Goal: Answer question/provide support: Share knowledge or assist other users

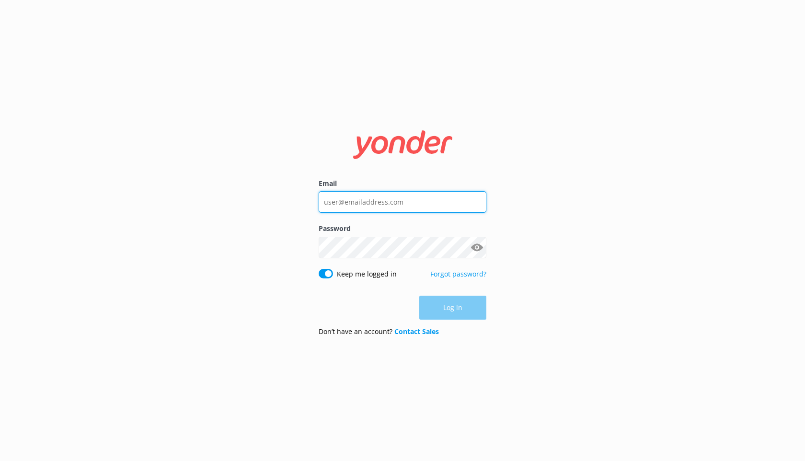
click at [358, 208] on input "Email" at bounding box center [403, 202] width 168 height 22
type input "[EMAIL_ADDRESS][DOMAIN_NAME]"
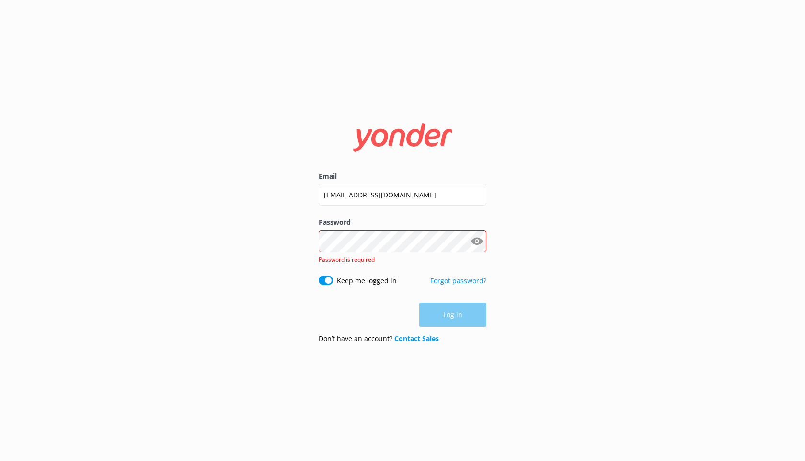
click at [480, 245] on button "Show password" at bounding box center [476, 241] width 19 height 19
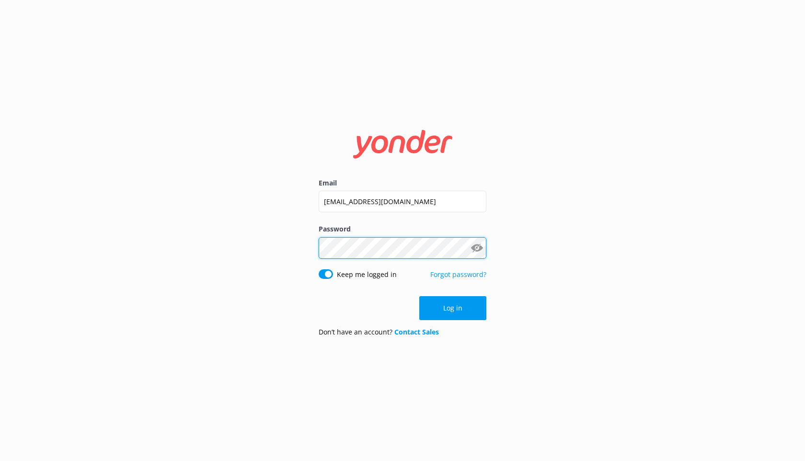
click button "Log in" at bounding box center [452, 308] width 67 height 24
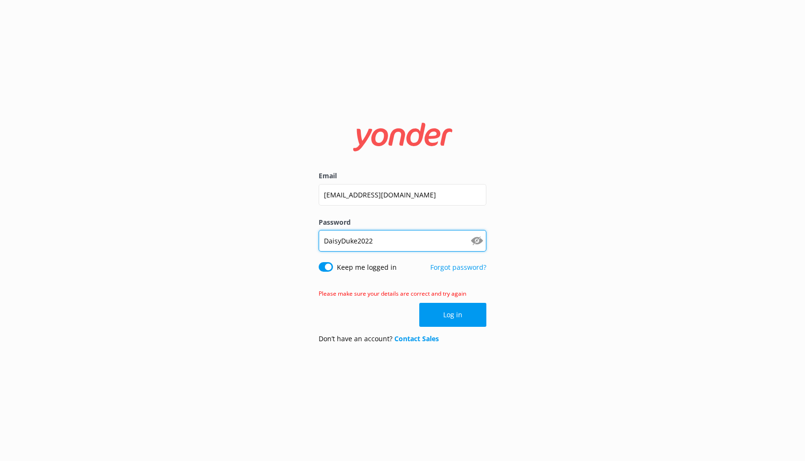
click at [441, 242] on input "DaisyDuke2022" at bounding box center [403, 241] width 168 height 22
type input "DaisyDuke2024!"
click button "Log in" at bounding box center [452, 315] width 67 height 24
click at [431, 249] on input "DaisyDuke2024!" at bounding box center [403, 241] width 168 height 22
type input "DaisyMoose2025"
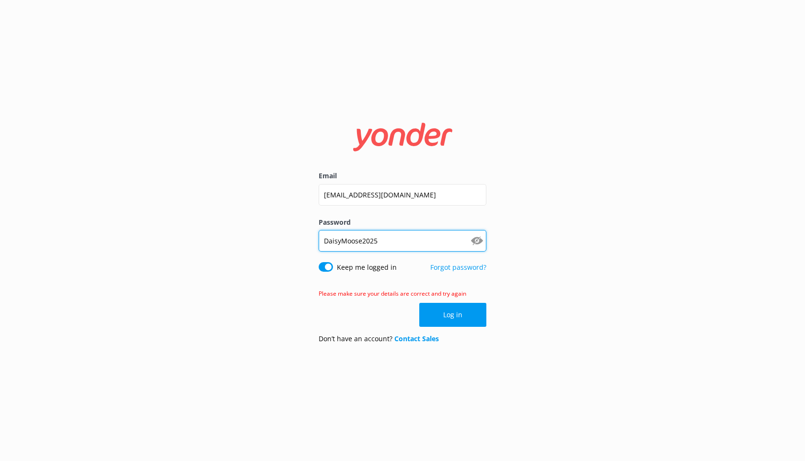
click button "Log in" at bounding box center [452, 315] width 67 height 24
click at [424, 243] on input "DaisyMoose2025" at bounding box center [403, 241] width 168 height 22
type input "DaisyMoose2025!"
click button "Log in" at bounding box center [452, 315] width 67 height 24
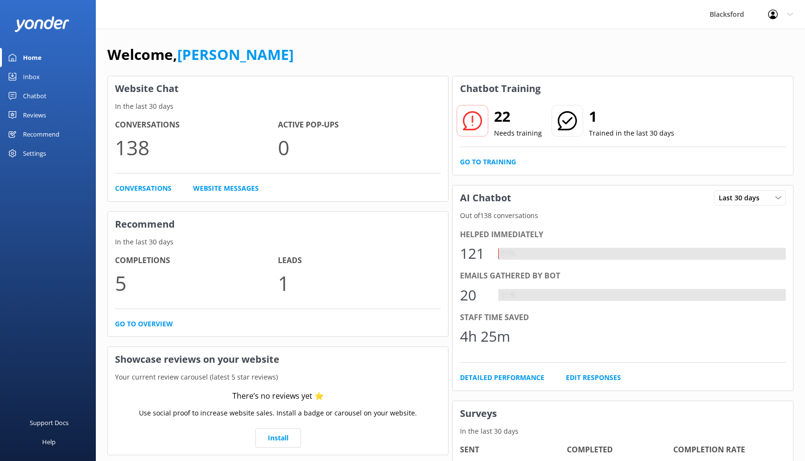
click at [49, 98] on link "Chatbot" at bounding box center [48, 95] width 96 height 19
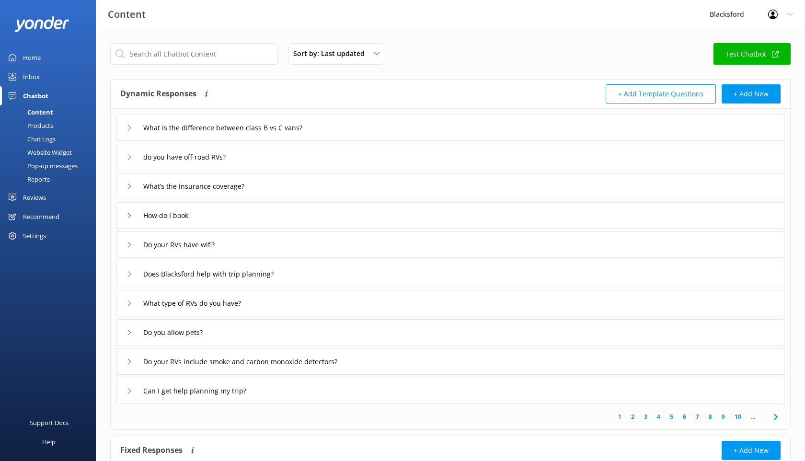
click at [44, 139] on div "Chat Logs" at bounding box center [31, 138] width 50 height 13
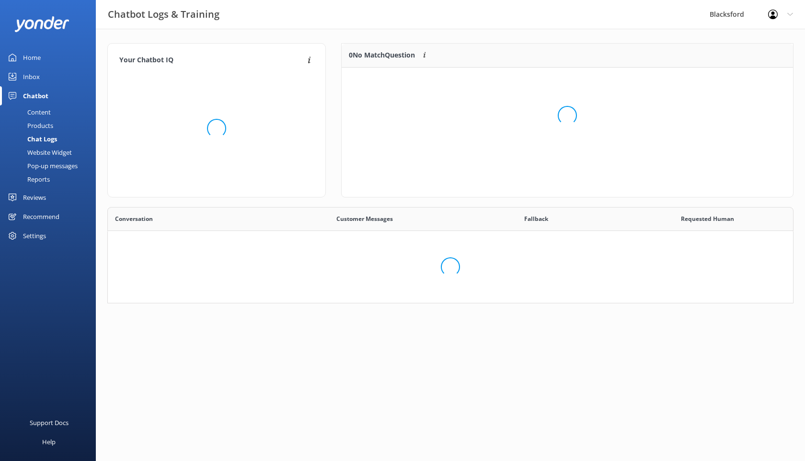
scroll to position [120, 452]
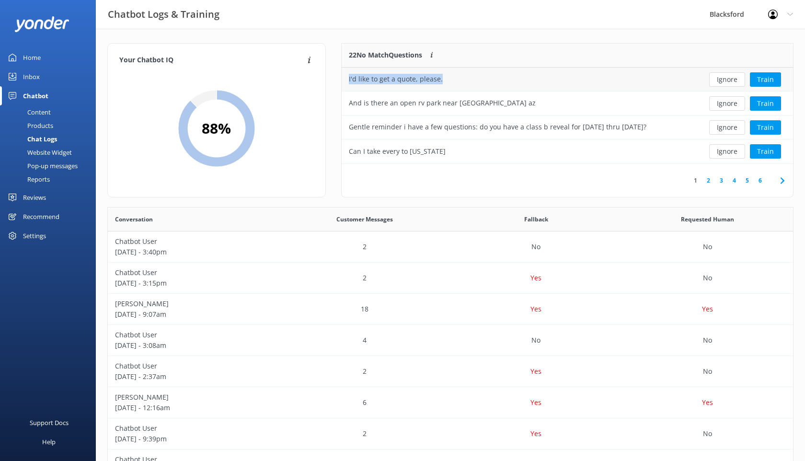
drag, startPoint x: 444, startPoint y: 81, endPoint x: 347, endPoint y: 83, distance: 96.9
click at [347, 83] on div "I'd like to get a quote, please." at bounding box center [520, 80] width 356 height 24
copy div "I'd like to get a quote, please."
click at [44, 107] on div "Content" at bounding box center [28, 111] width 45 height 13
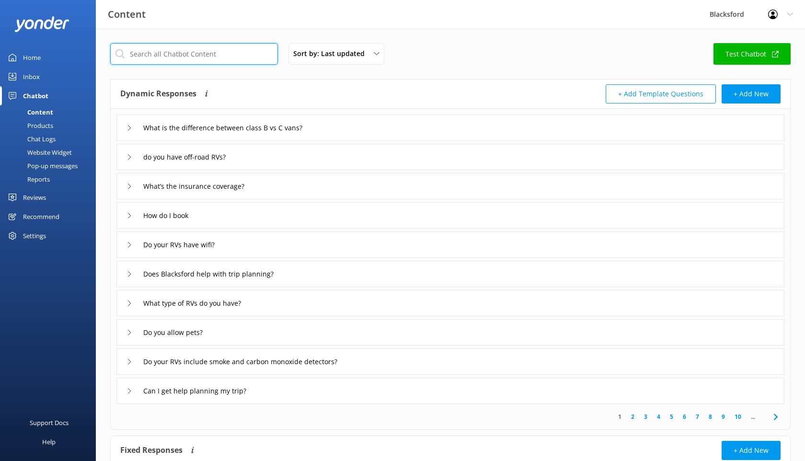
click at [209, 54] on input "text" at bounding box center [194, 54] width 168 height 22
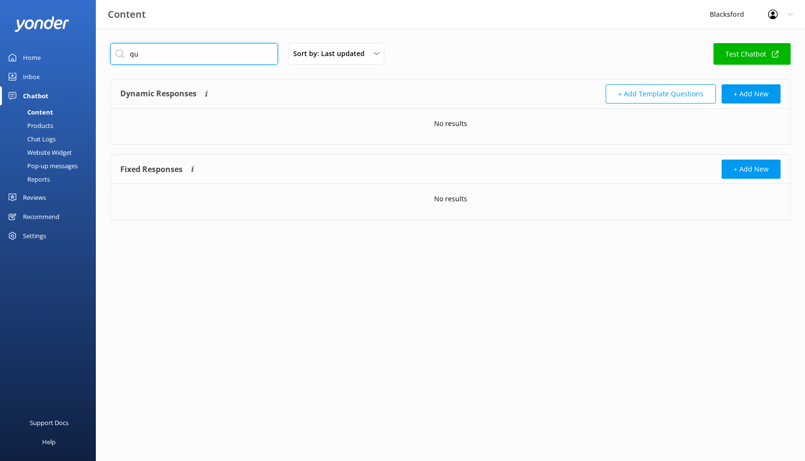
type input "q"
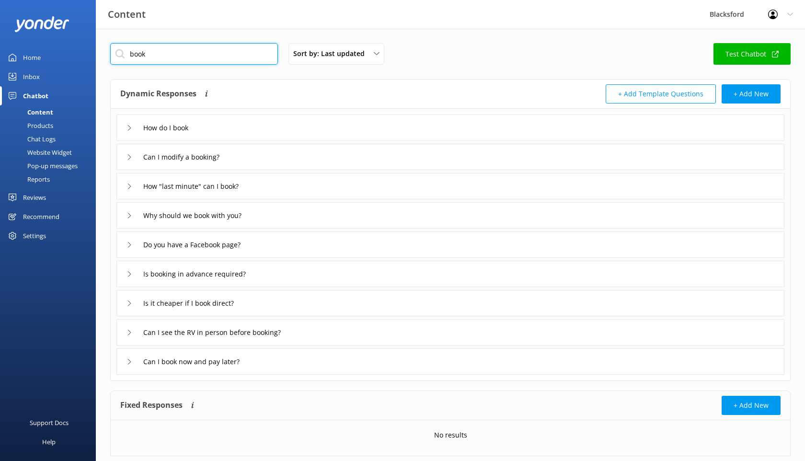
type input "book"
click at [132, 130] on icon at bounding box center [130, 128] width 6 height 6
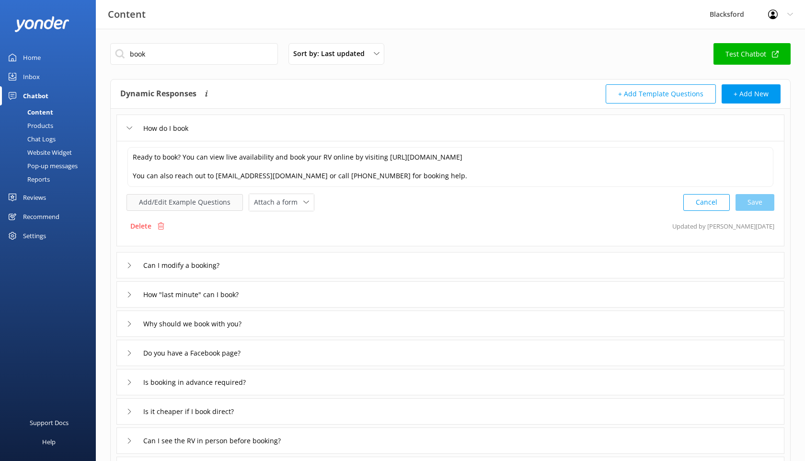
click at [233, 201] on button "Add/Edit Example Questions" at bounding box center [185, 202] width 116 height 17
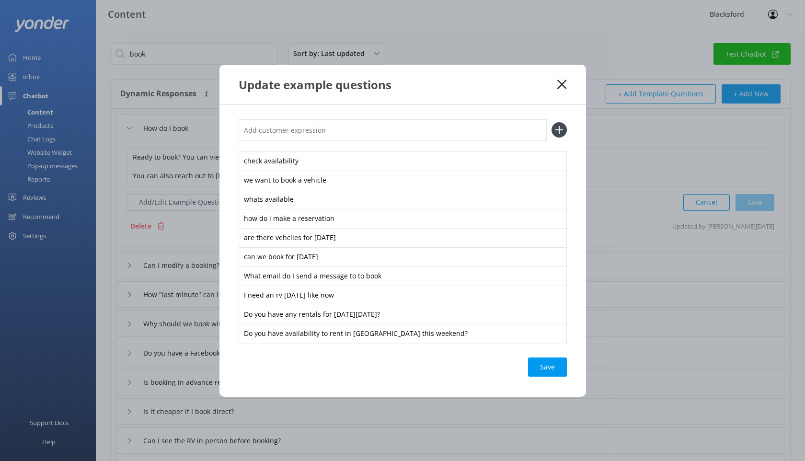
click at [299, 135] on input "text" at bounding box center [393, 130] width 308 height 22
paste input "I'd like to get a quote, please."
type input "I'd like to get a quote, please."
click at [564, 132] on icon at bounding box center [559, 129] width 15 height 15
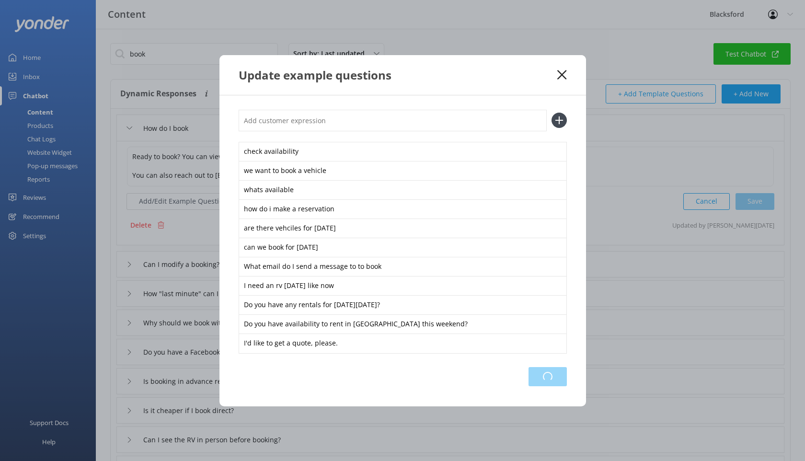
click at [546, 370] on div "Loading.." at bounding box center [548, 376] width 38 height 19
click at [561, 75] on use at bounding box center [561, 74] width 9 height 9
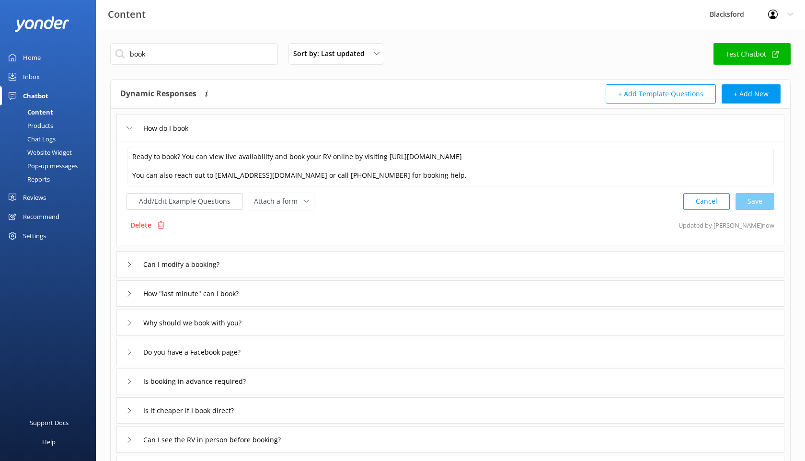
click at [47, 134] on div "Chat Logs" at bounding box center [31, 138] width 50 height 13
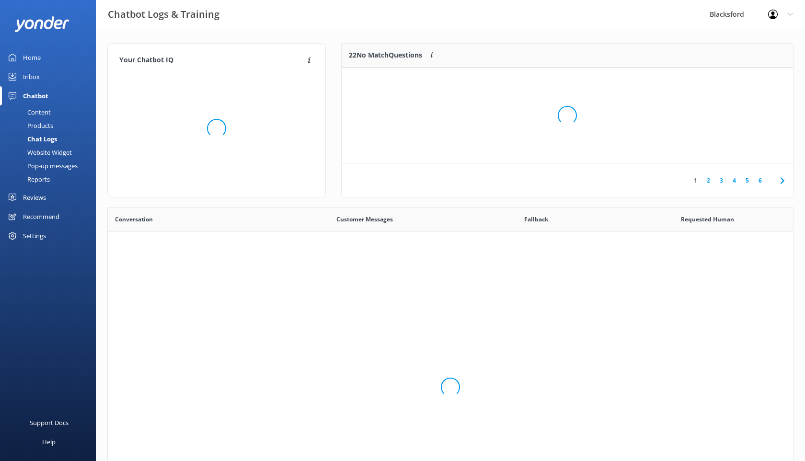
scroll to position [336, 685]
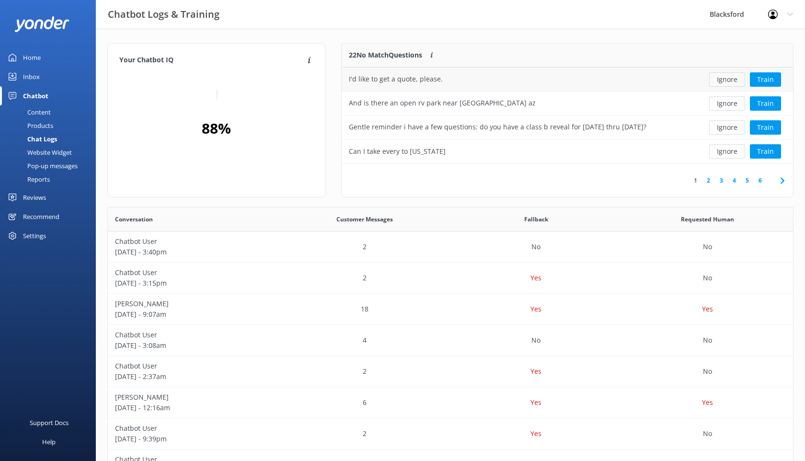
click at [719, 78] on button "Ignore" at bounding box center [727, 79] width 36 height 14
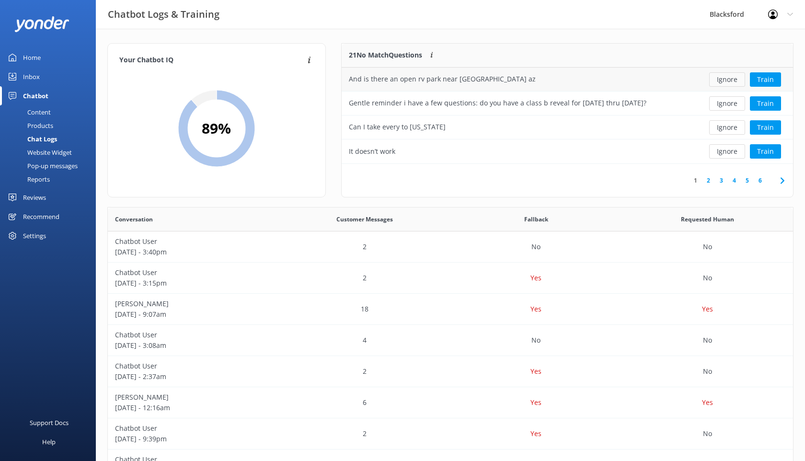
click at [722, 77] on button "Ignore" at bounding box center [727, 79] width 36 height 14
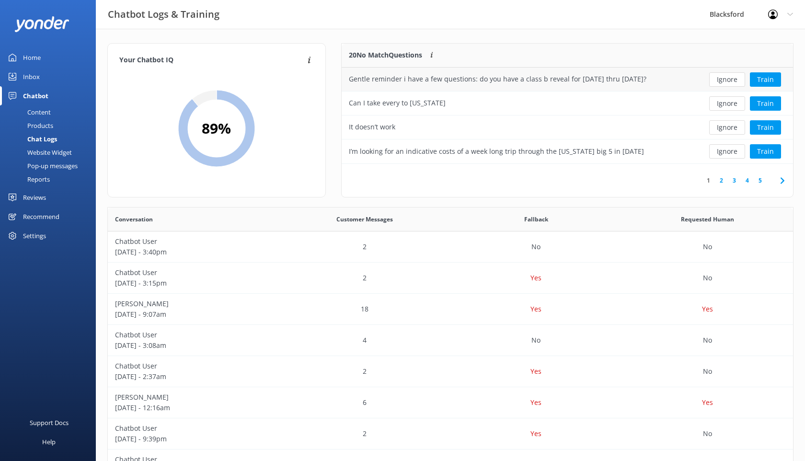
drag, startPoint x: 650, startPoint y: 80, endPoint x: 351, endPoint y: 82, distance: 299.1
click at [351, 82] on div "Gentle reminder i have a few questions: do you have a class b reveal for [DATE]…" at bounding box center [520, 80] width 356 height 24
copy div "Gentle reminder i have a few questions: do you have a class b reveal for [DATE]…"
click at [46, 114] on div "Content" at bounding box center [28, 111] width 45 height 13
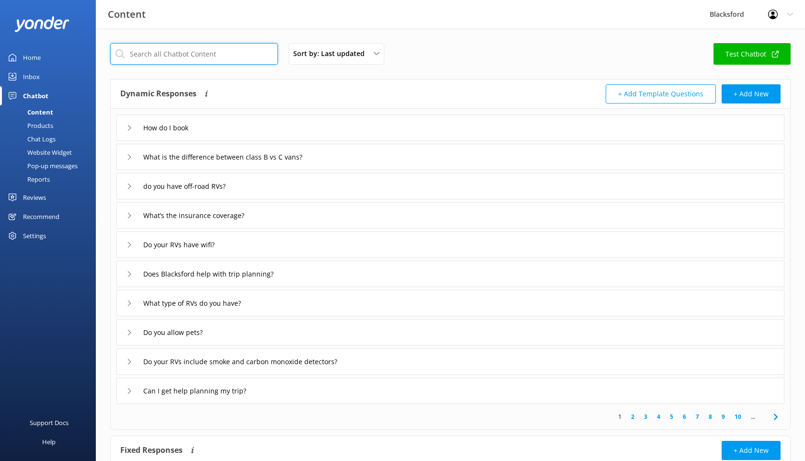
click at [192, 56] on input "text" at bounding box center [194, 54] width 168 height 22
type input "book"
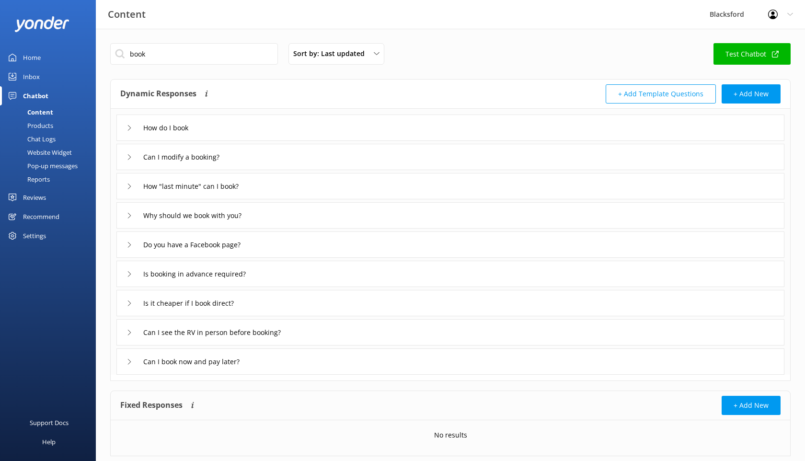
click at [132, 131] on div "How do I book" at bounding box center [159, 128] width 65 height 16
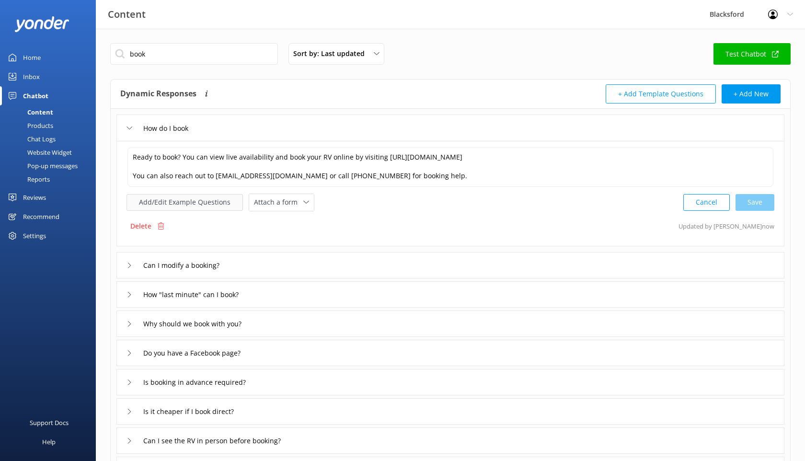
click at [211, 205] on button "Add/Edit Example Questions" at bounding box center [185, 202] width 116 height 17
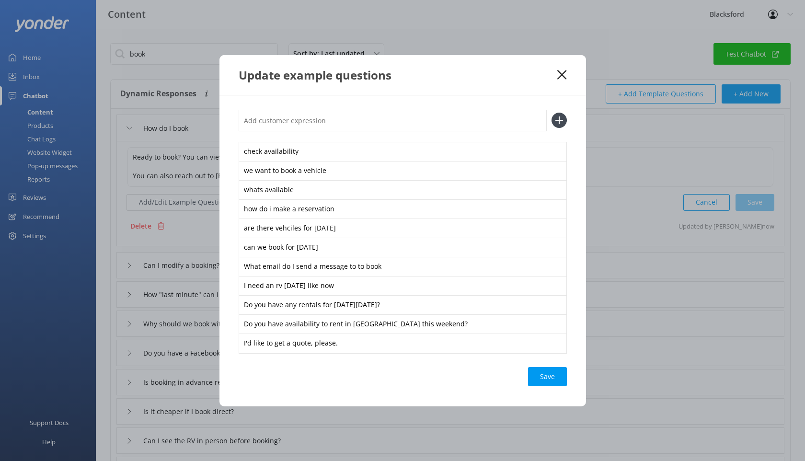
click at [295, 129] on input "text" at bounding box center [393, 121] width 308 height 22
paste input "Gentle reminder i have a few questions: do you have a class b reveal for [DATE]…"
type input "Gentle reminder i have a few questions: do you have a class b reveal for [DATE]…"
click at [556, 122] on icon at bounding box center [559, 120] width 15 height 15
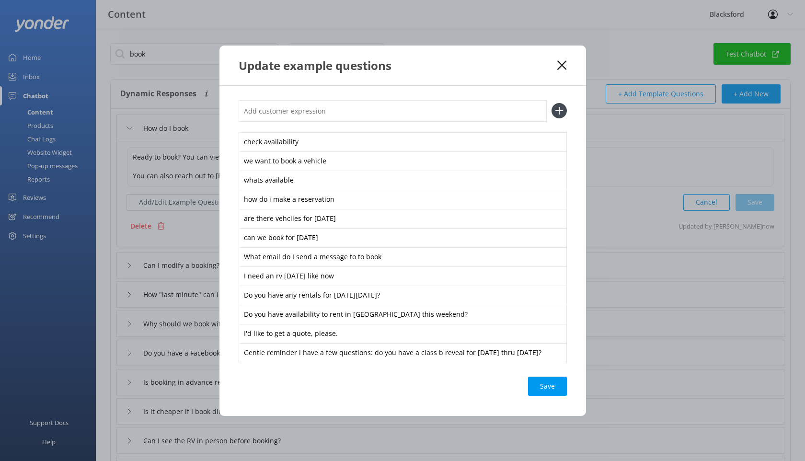
click at [549, 396] on div "check availability we want to book a vehicle whats available how do i make a re…" at bounding box center [403, 251] width 367 height 330
click at [549, 387] on div "Save" at bounding box center [547, 386] width 39 height 19
click at [561, 66] on use at bounding box center [561, 64] width 9 height 9
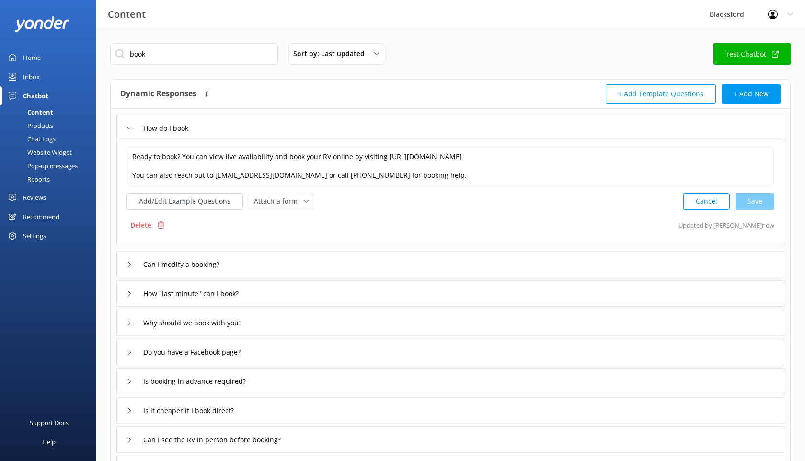
click at [37, 136] on div "Chat Logs" at bounding box center [31, 138] width 50 height 13
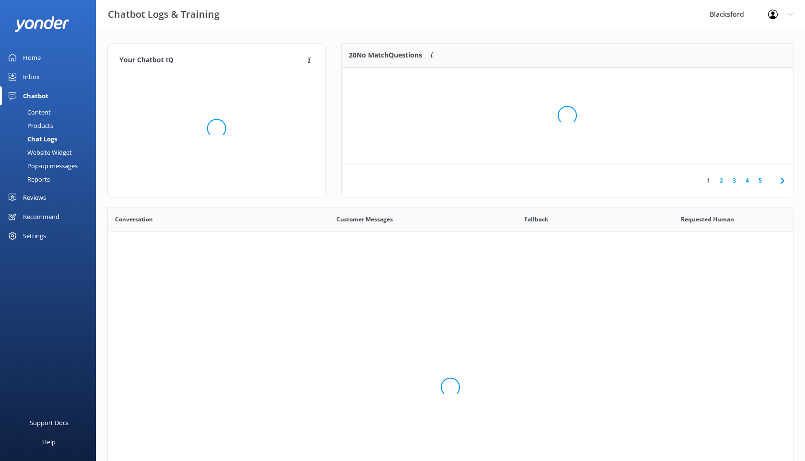
scroll to position [336, 685]
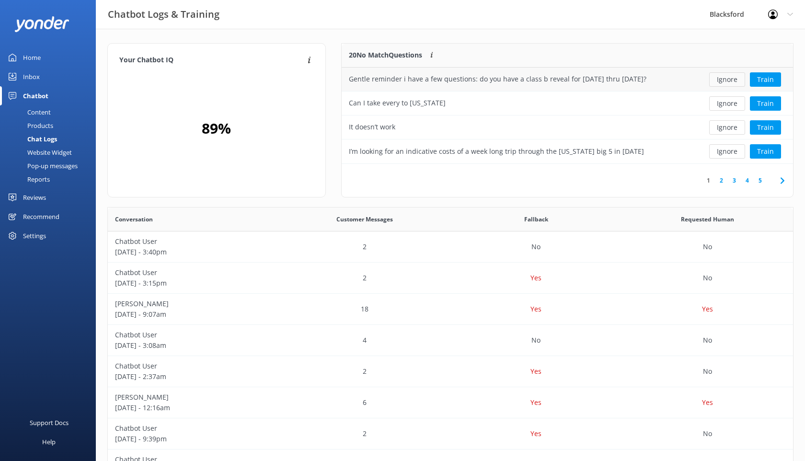
click at [726, 80] on button "Ignore" at bounding box center [727, 79] width 36 height 14
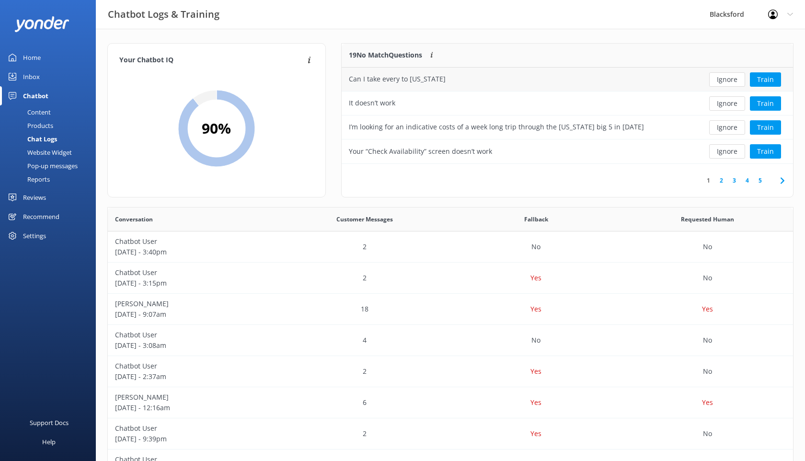
drag, startPoint x: 451, startPoint y: 79, endPoint x: 348, endPoint y: 80, distance: 103.1
click at [348, 80] on div "Can I take every to [US_STATE]" at bounding box center [520, 80] width 356 height 24
copy div "Can I take every to [US_STATE]"
click at [44, 110] on div "Content" at bounding box center [28, 111] width 45 height 13
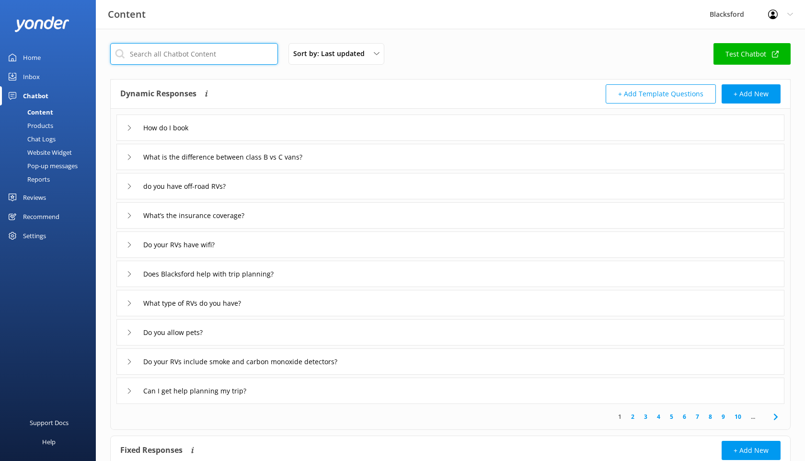
click at [213, 54] on input "text" at bounding box center [194, 54] width 168 height 22
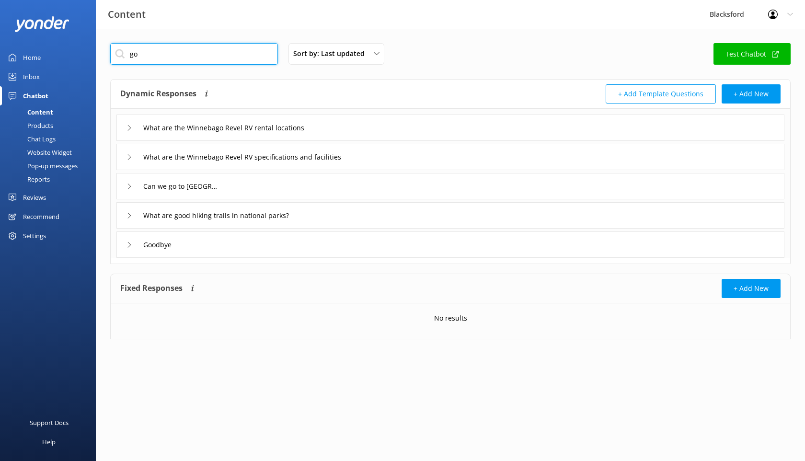
click at [173, 55] on input "go" at bounding box center [194, 54] width 168 height 22
type input "g"
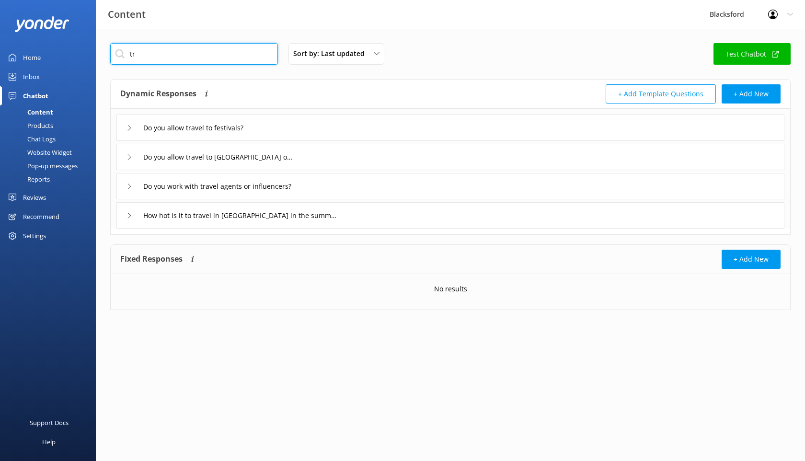
type input "t"
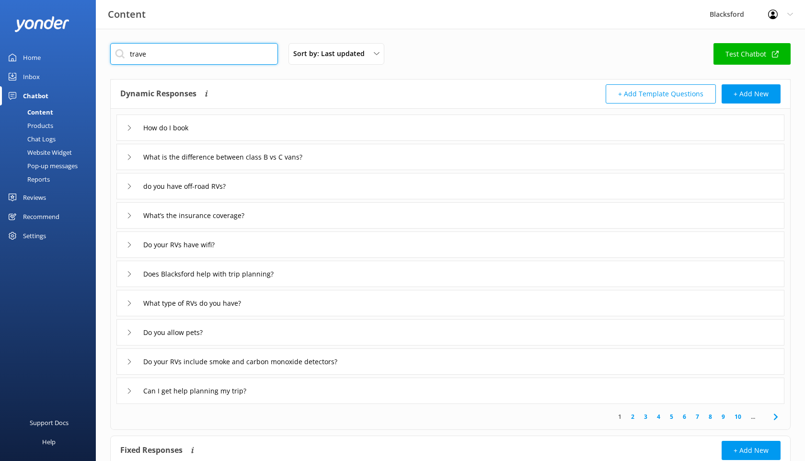
type input "travel"
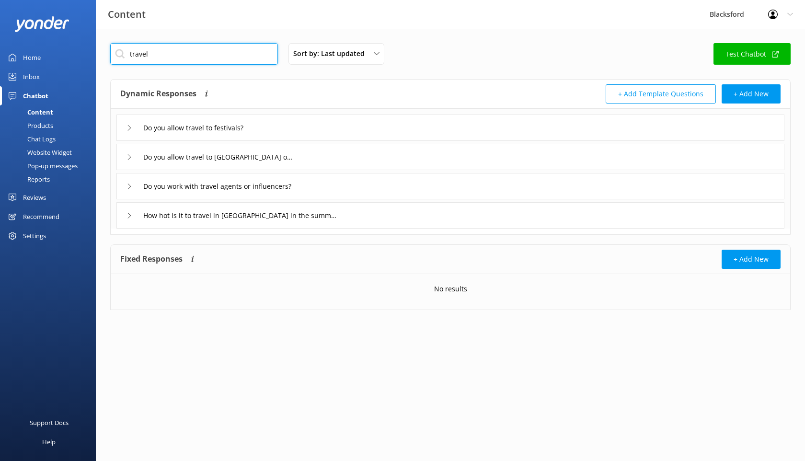
drag, startPoint x: 162, startPoint y: 57, endPoint x: 126, endPoint y: 57, distance: 36.0
click at [126, 57] on input "travel" at bounding box center [194, 54] width 168 height 22
type input "mile"
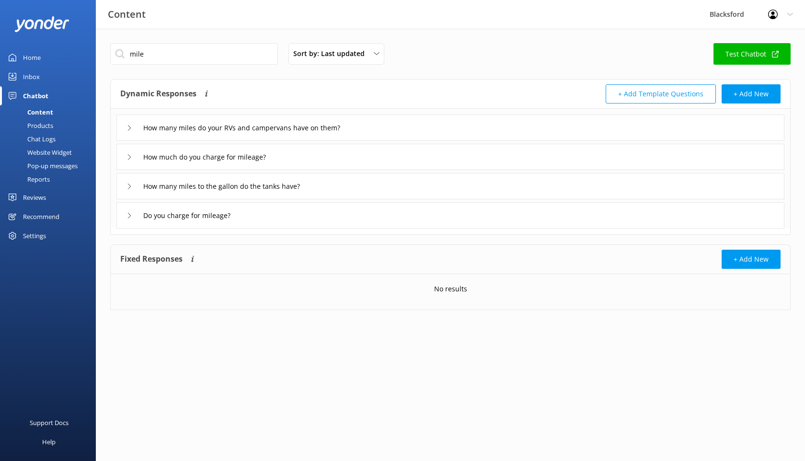
click at [47, 143] on div "Chat Logs" at bounding box center [31, 138] width 50 height 13
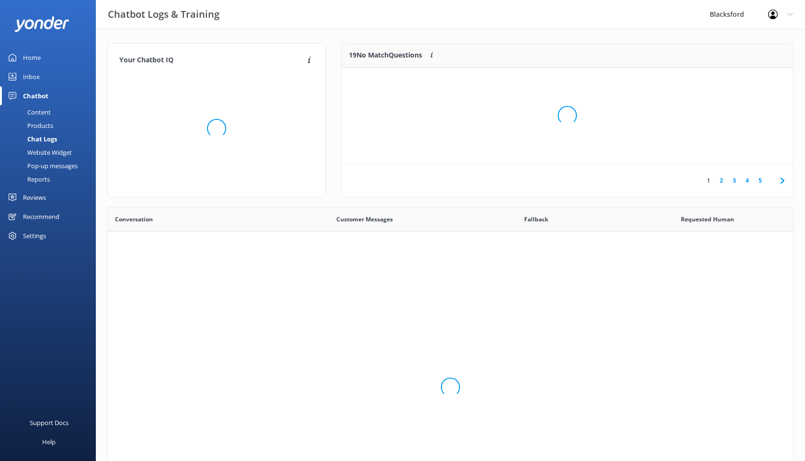
scroll to position [336, 685]
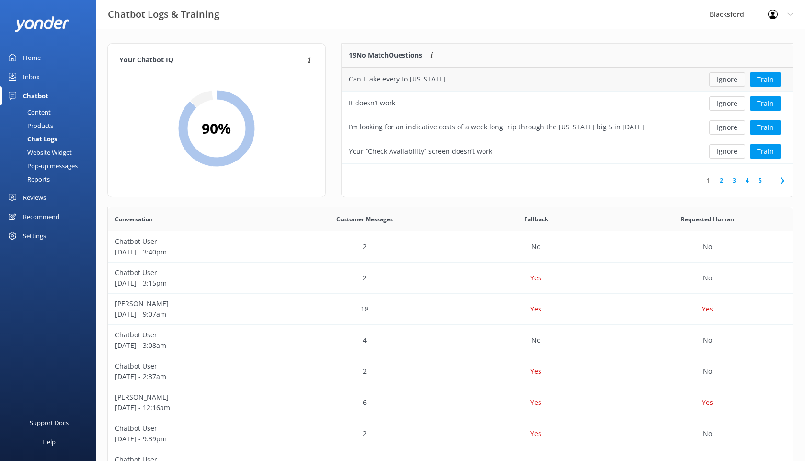
click at [723, 82] on button "Ignore" at bounding box center [727, 79] width 36 height 14
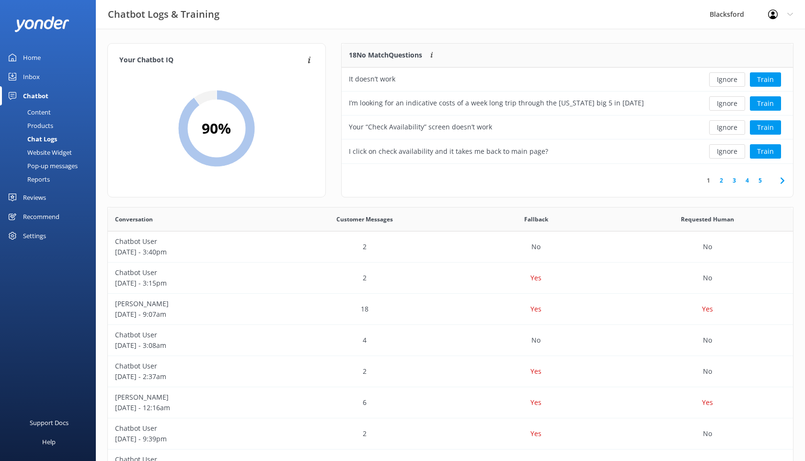
click at [723, 82] on button "Ignore" at bounding box center [727, 79] width 36 height 14
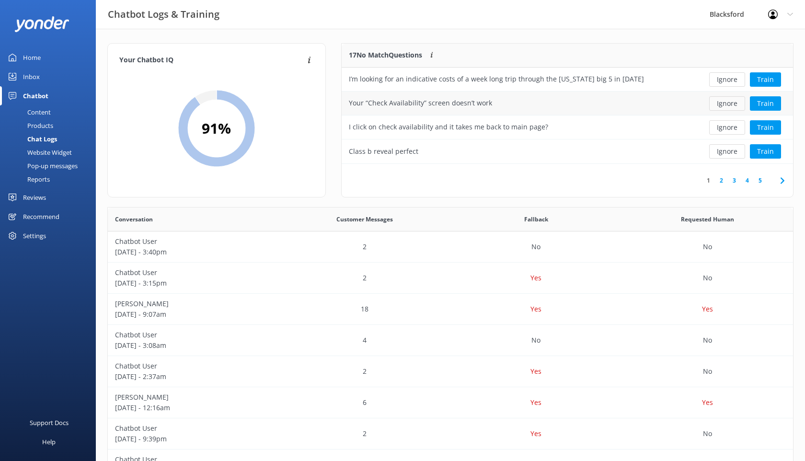
click at [728, 106] on button "Ignore" at bounding box center [727, 103] width 36 height 14
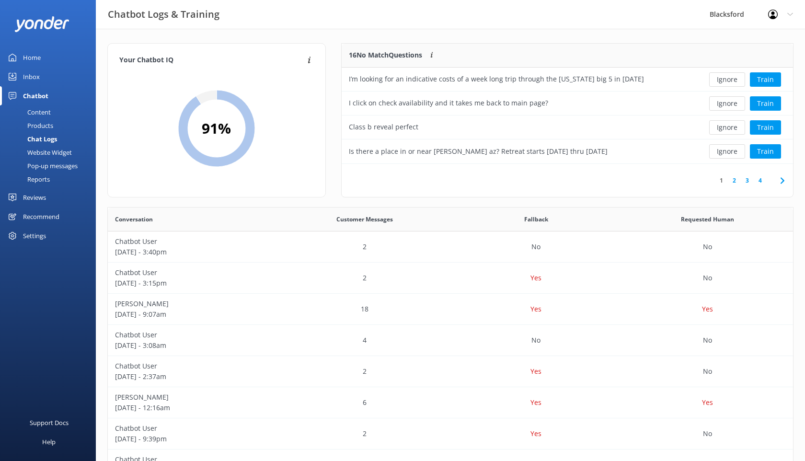
click at [728, 106] on button "Ignore" at bounding box center [727, 103] width 36 height 14
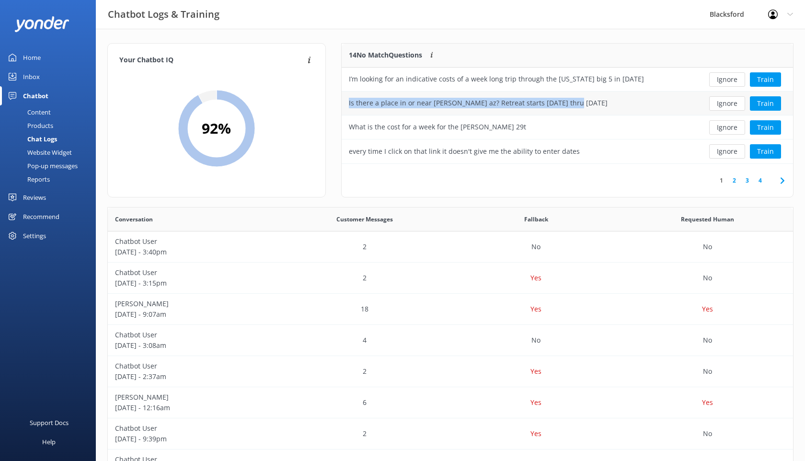
drag, startPoint x: 574, startPoint y: 105, endPoint x: 350, endPoint y: 94, distance: 223.6
click at [350, 94] on div "Is there a place in or near [PERSON_NAME] az? Retreat starts [DATE] thru [DATE]" at bounding box center [520, 104] width 356 height 24
copy div "Is there a place in or near [PERSON_NAME] az? Retreat starts [DATE] thru [DATE]"
click at [40, 112] on div "Content" at bounding box center [28, 111] width 45 height 13
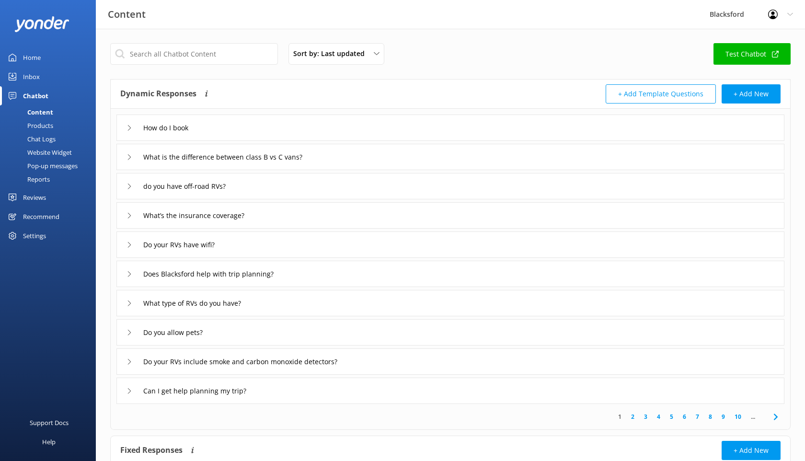
click at [127, 134] on div "How do I book" at bounding box center [159, 128] width 65 height 16
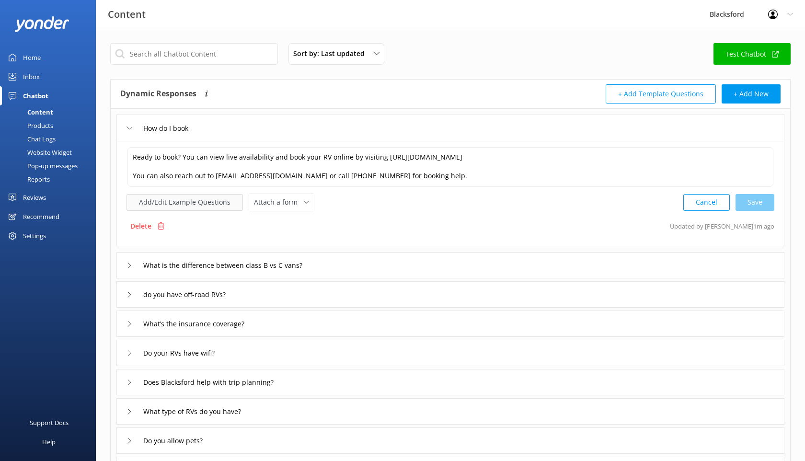
click at [219, 205] on button "Add/Edit Example Questions" at bounding box center [185, 202] width 116 height 17
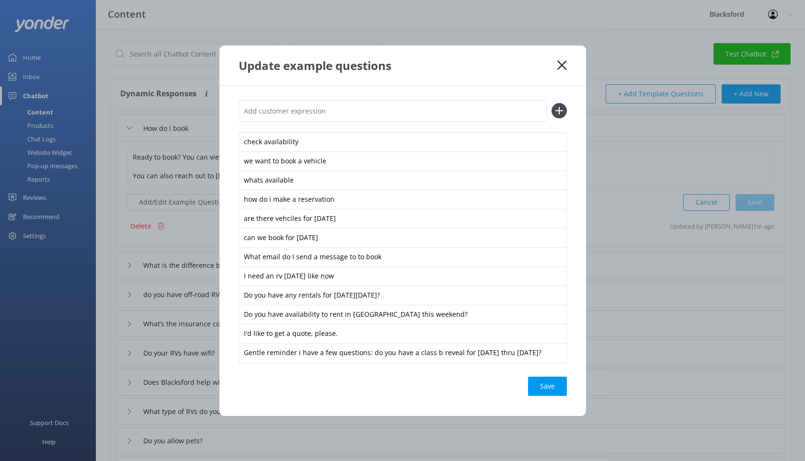
click at [302, 105] on input "text" at bounding box center [393, 111] width 308 height 22
paste input "Is there a place in or near [PERSON_NAME] az? Retreat starts [DATE] thru [DATE]"
type input "Is there a place in or near [PERSON_NAME] az? Retreat starts [DATE] thru [DATE]"
click at [555, 109] on icon at bounding box center [559, 110] width 15 height 15
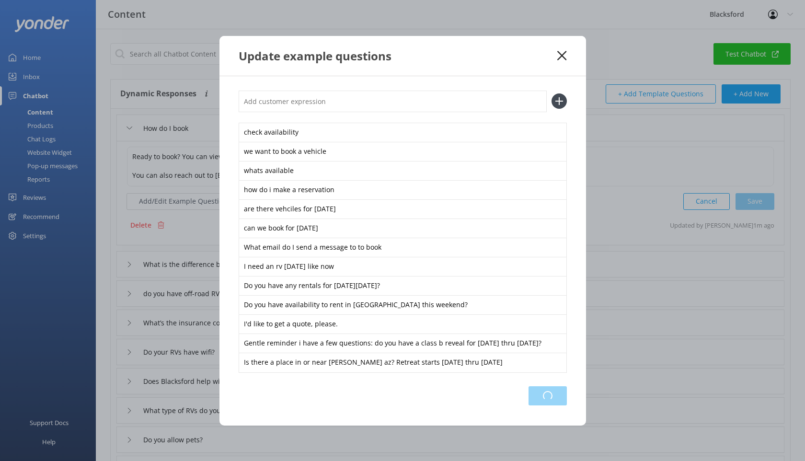
click at [546, 394] on div "Loading.." at bounding box center [548, 395] width 38 height 19
click at [563, 59] on icon at bounding box center [561, 56] width 9 height 10
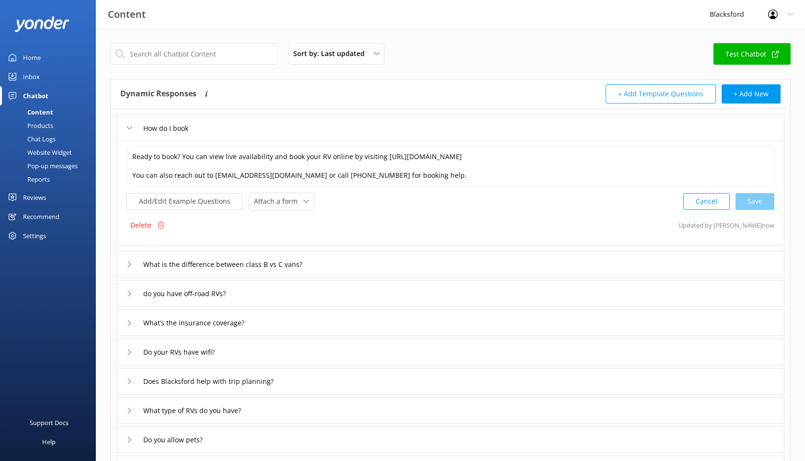
click at [46, 138] on div "Chat Logs" at bounding box center [31, 138] width 50 height 13
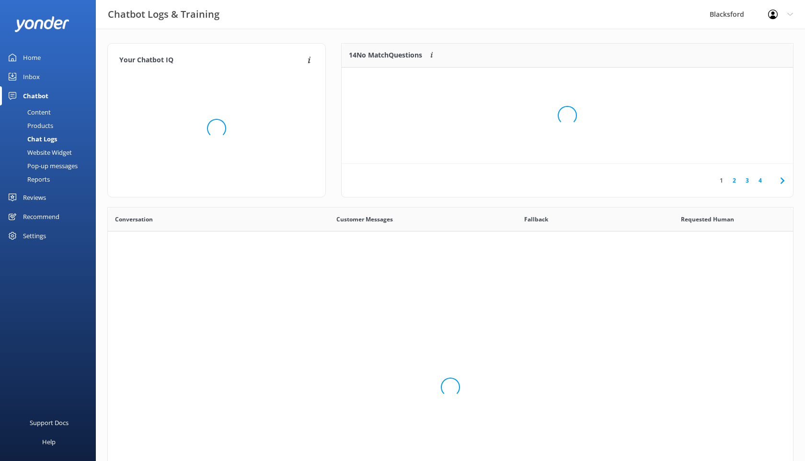
scroll to position [336, 685]
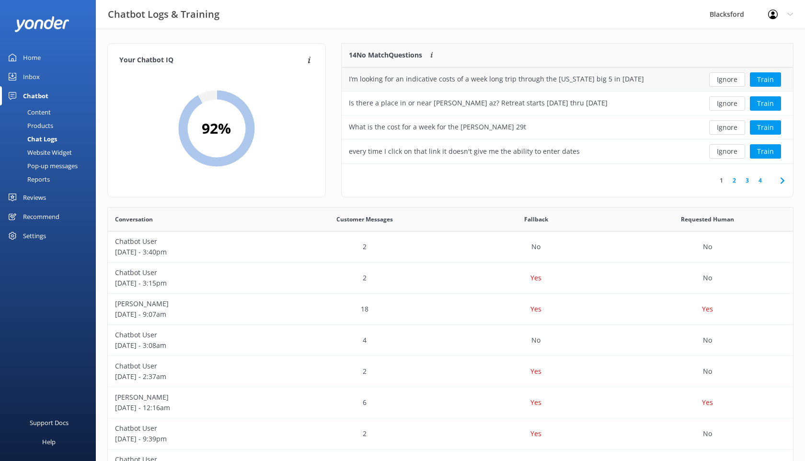
drag, startPoint x: 643, startPoint y: 83, endPoint x: 346, endPoint y: 79, distance: 297.7
click at [346, 79] on div "I’m looking for an indicative costs of a week long trip through the [US_STATE] …" at bounding box center [520, 80] width 356 height 24
copy div "I’m looking for an indicative costs of a week long trip through the [US_STATE] …"
click at [54, 114] on link "Content" at bounding box center [51, 111] width 90 height 13
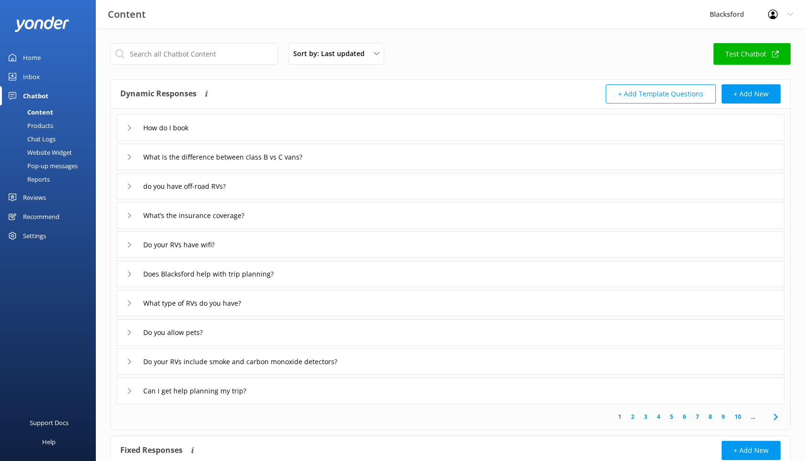
click at [237, 130] on div "How do I book" at bounding box center [450, 128] width 668 height 26
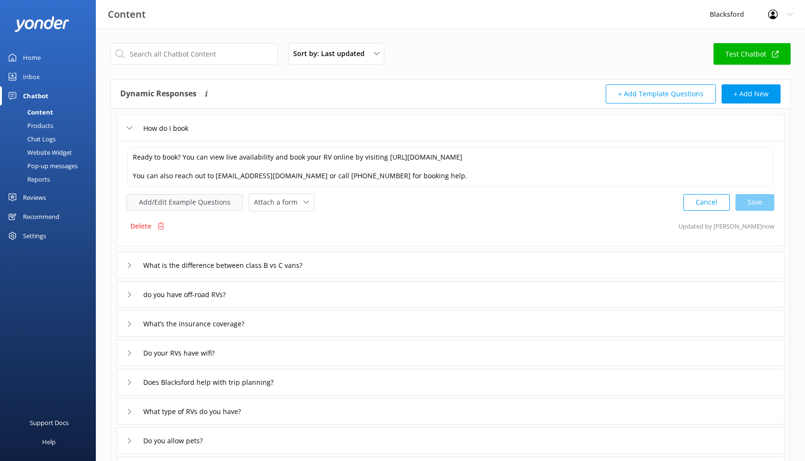
click at [228, 206] on button "Add/Edit Example Questions" at bounding box center [185, 202] width 116 height 17
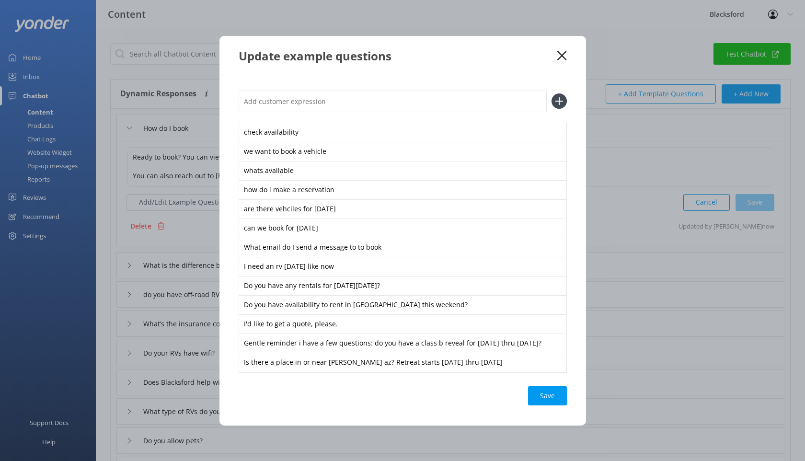
click at [311, 103] on input "text" at bounding box center [393, 102] width 308 height 22
paste input "I’m looking for an indicative costs of a week long trip through the [US_STATE] …"
type input "I’m looking for an indicative costs of a week long trip through the [US_STATE] …"
click at [558, 103] on icon at bounding box center [559, 100] width 15 height 15
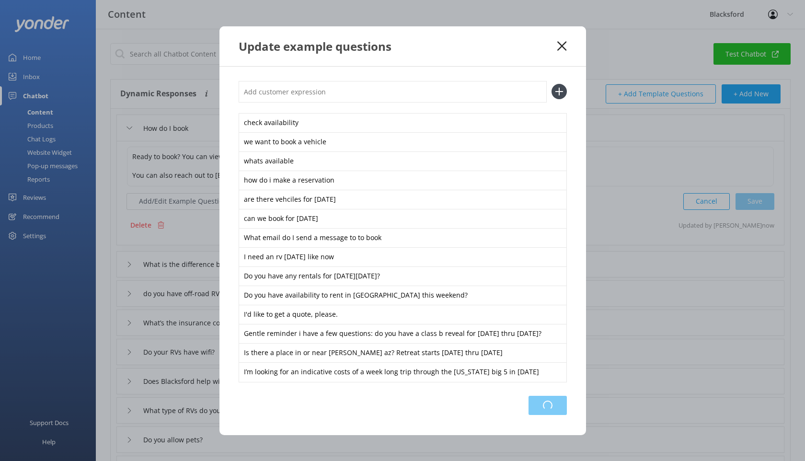
click at [541, 404] on div "Loading.." at bounding box center [548, 405] width 38 height 19
click at [561, 51] on div "Update example questions" at bounding box center [403, 46] width 367 height 40
click at [562, 41] on icon at bounding box center [561, 46] width 9 height 10
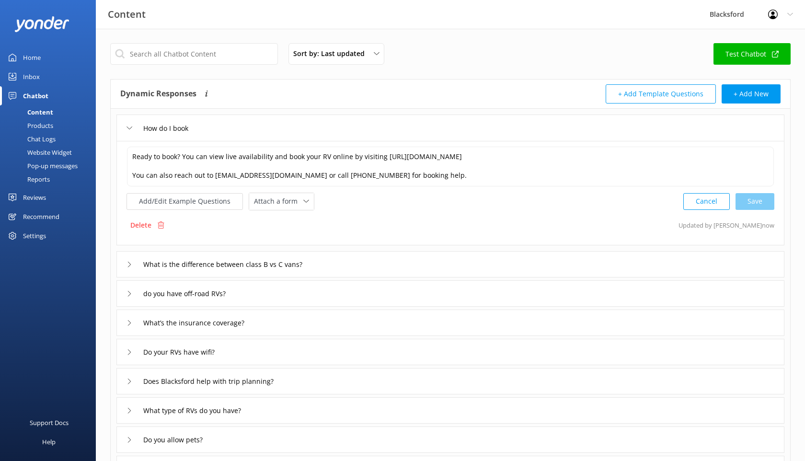
click at [40, 144] on div "Chat Logs" at bounding box center [31, 138] width 50 height 13
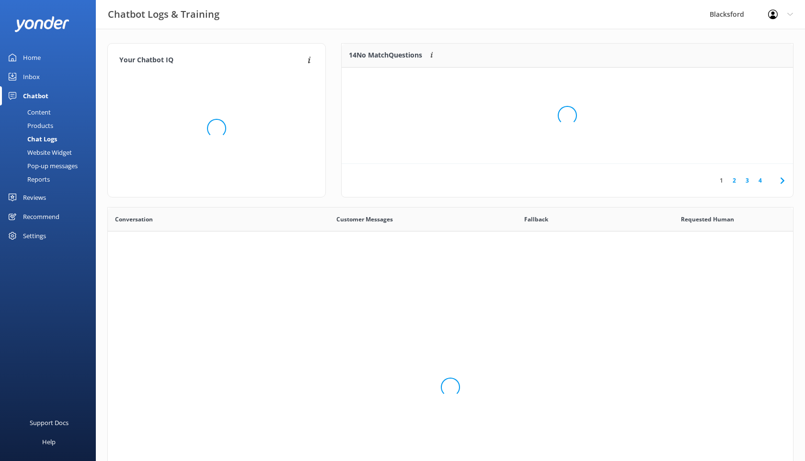
scroll to position [336, 685]
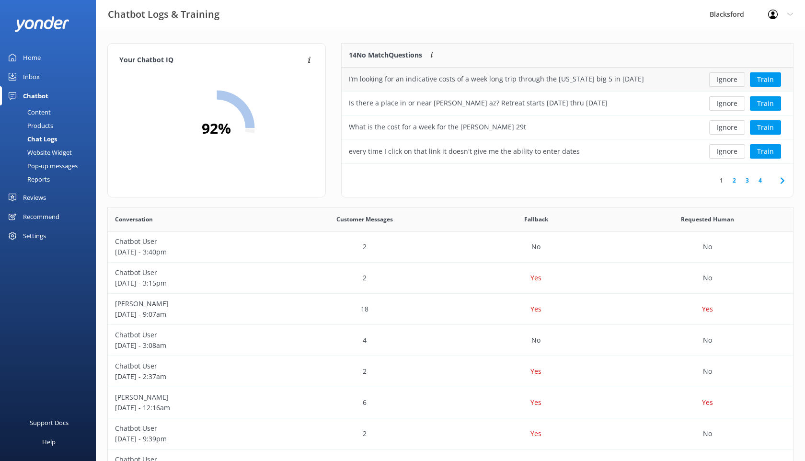
click at [718, 80] on button "Ignore" at bounding box center [727, 79] width 36 height 14
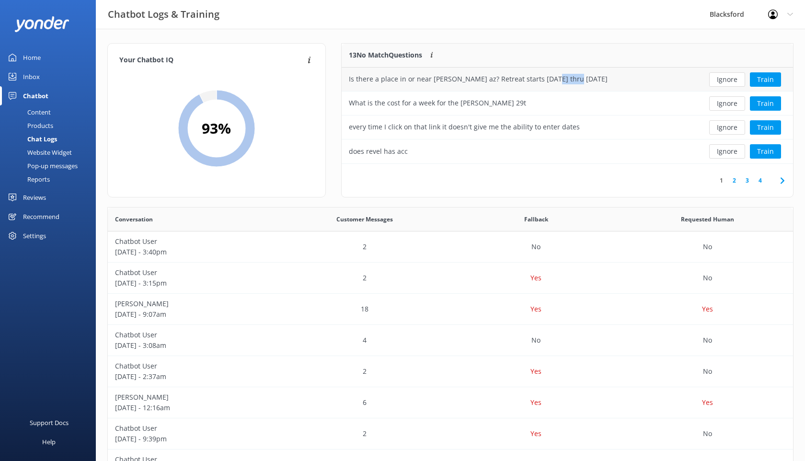
drag, startPoint x: 576, startPoint y: 81, endPoint x: 543, endPoint y: 81, distance: 32.6
click at [543, 81] on div "Is there a place in or near [PERSON_NAME] az? Retreat starts [DATE] thru [DATE]" at bounding box center [520, 80] width 356 height 24
click at [717, 79] on button "Ignore" at bounding box center [727, 79] width 36 height 14
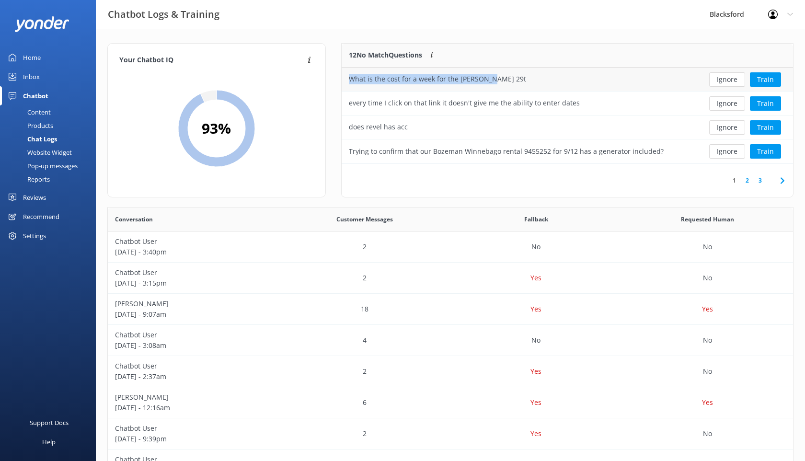
drag, startPoint x: 499, startPoint y: 81, endPoint x: 351, endPoint y: 79, distance: 147.7
click at [351, 79] on div "What is the cost for a week for the [PERSON_NAME] 29t" at bounding box center [520, 80] width 356 height 24
copy div "What is the cost for a week for the [PERSON_NAME] 29t"
click at [45, 110] on div "Content" at bounding box center [28, 111] width 45 height 13
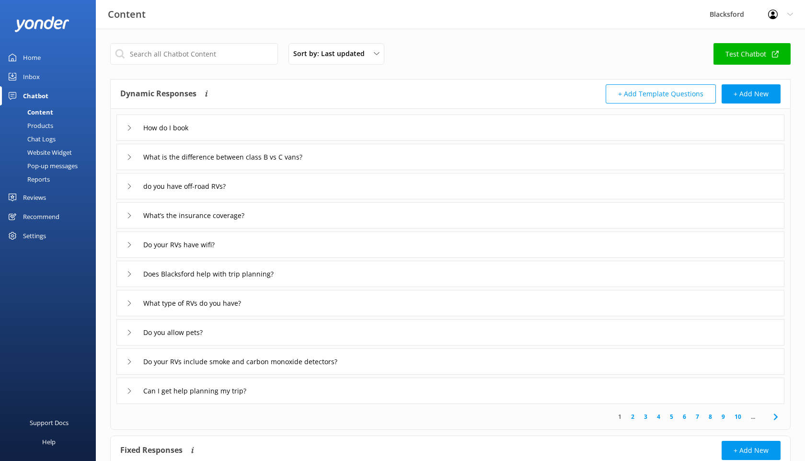
click at [429, 125] on div "How do I book" at bounding box center [450, 128] width 668 height 26
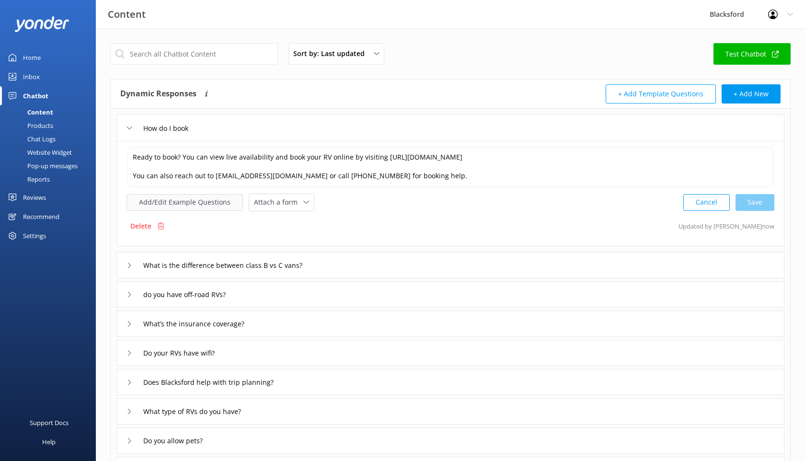
click at [178, 202] on button "Add/Edit Example Questions" at bounding box center [185, 202] width 116 height 17
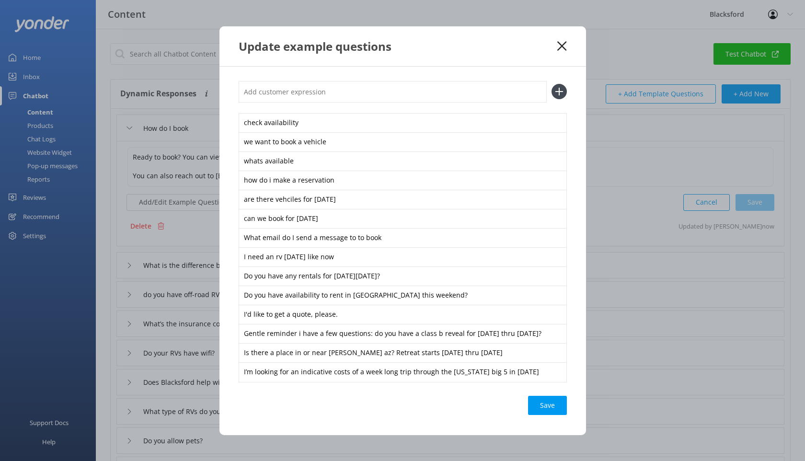
click at [357, 100] on input "text" at bounding box center [393, 92] width 308 height 22
paste input "What is the cost for a week for the [PERSON_NAME] 29t"
type input "What is the cost for a week for the [PERSON_NAME] 29t"
click at [561, 93] on icon at bounding box center [559, 91] width 15 height 15
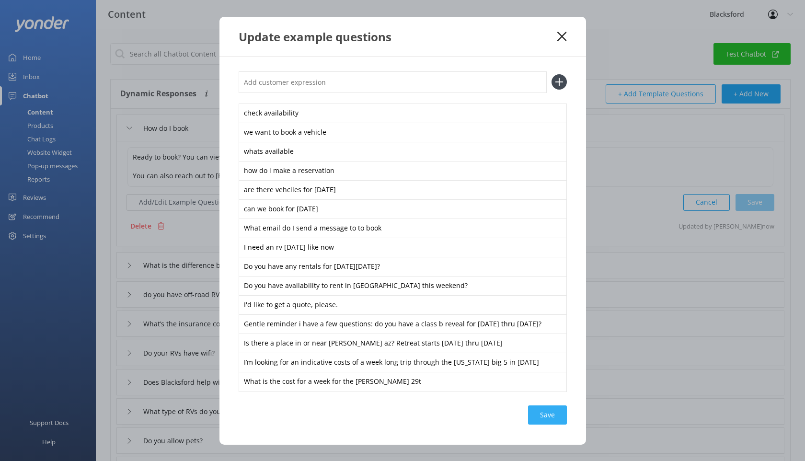
click at [546, 418] on div "Save" at bounding box center [547, 415] width 39 height 19
click at [563, 35] on use at bounding box center [561, 36] width 9 height 9
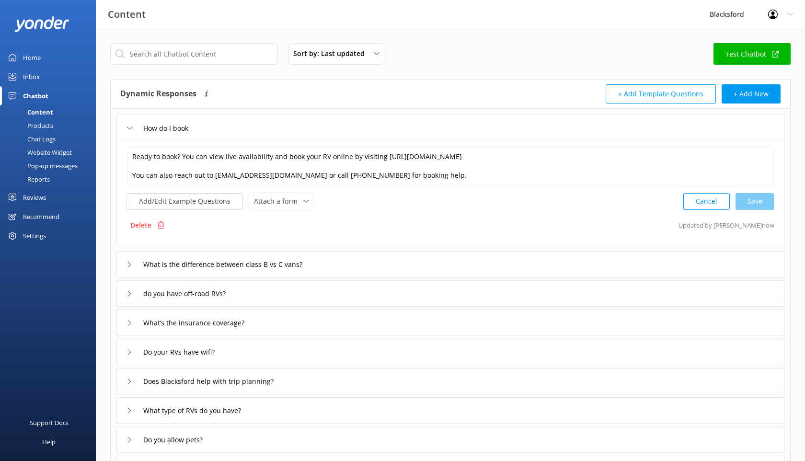
click at [31, 139] on div "Chat Logs" at bounding box center [31, 138] width 50 height 13
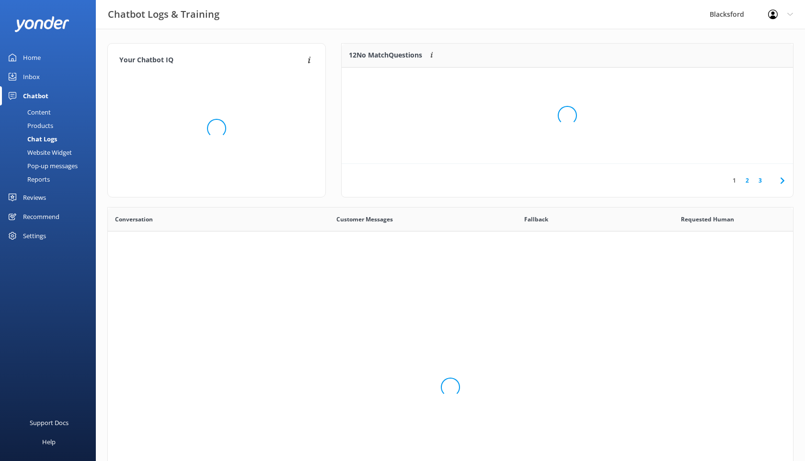
scroll to position [336, 685]
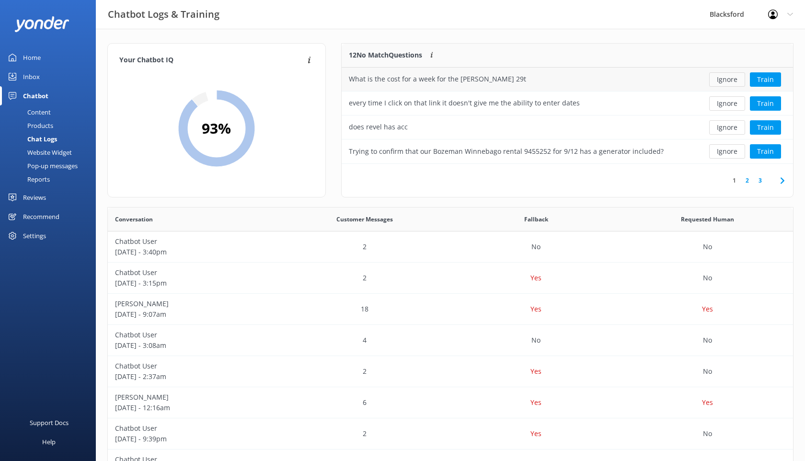
click at [735, 76] on button "Ignore" at bounding box center [727, 79] width 36 height 14
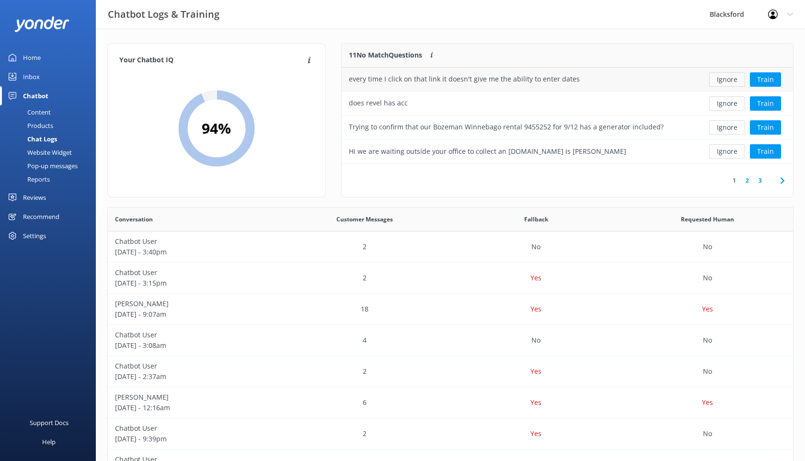
click at [729, 82] on button "Ignore" at bounding box center [727, 79] width 36 height 14
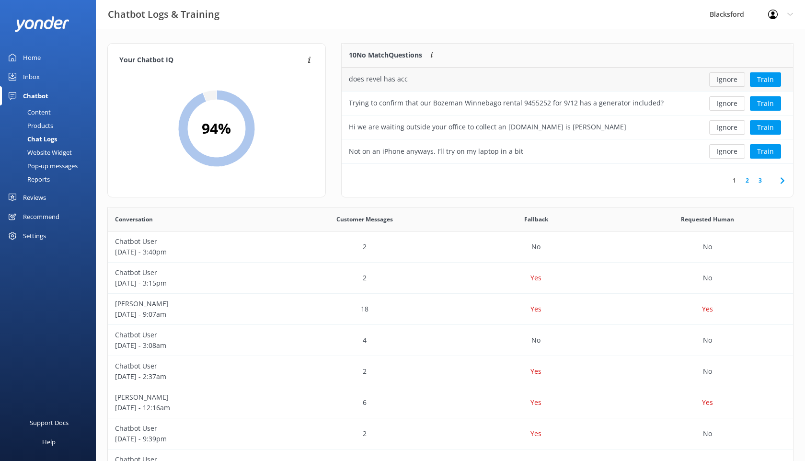
click at [720, 78] on button "Ignore" at bounding box center [727, 79] width 36 height 14
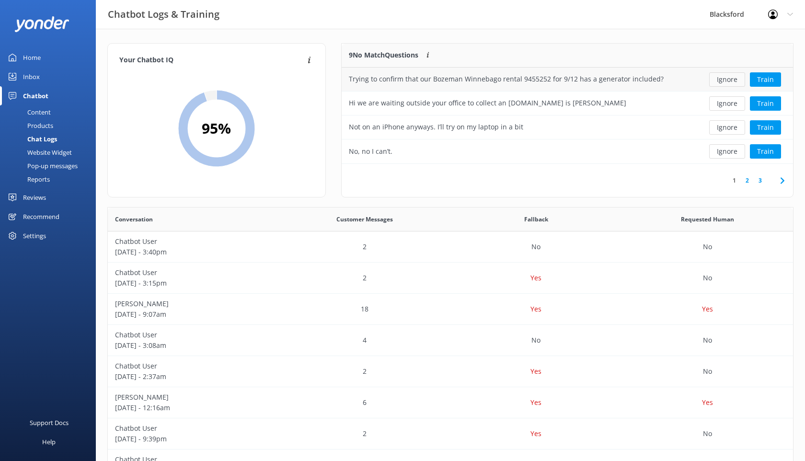
click at [722, 79] on button "Ignore" at bounding box center [727, 79] width 36 height 14
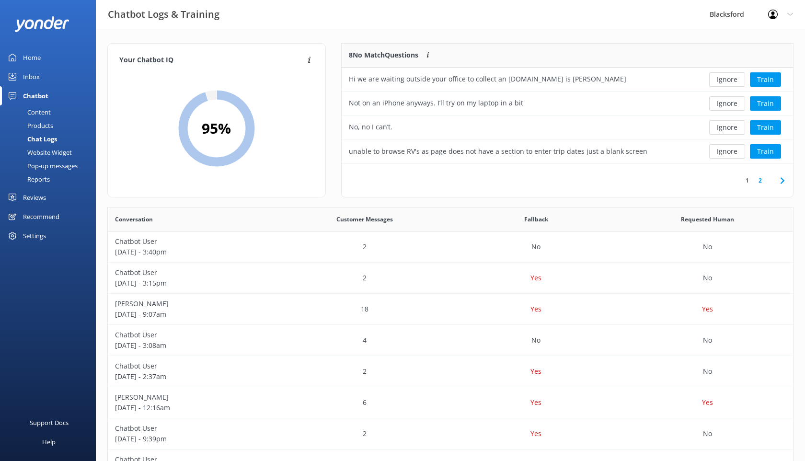
click at [722, 79] on button "Ignore" at bounding box center [727, 79] width 36 height 14
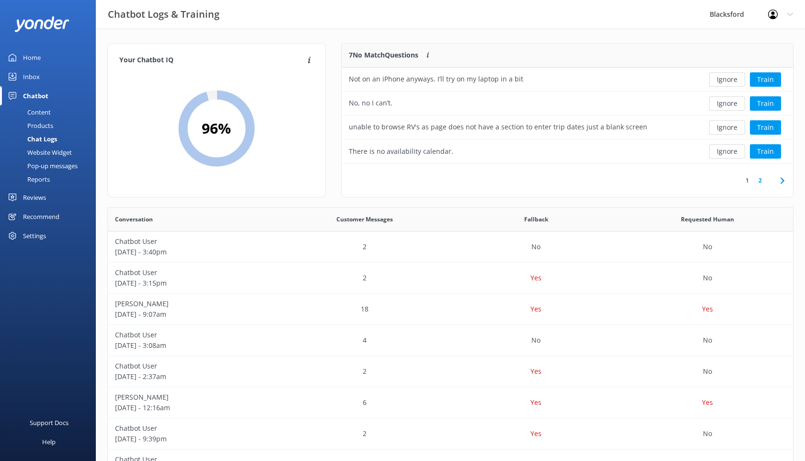
click at [722, 79] on button "Ignore" at bounding box center [727, 79] width 36 height 14
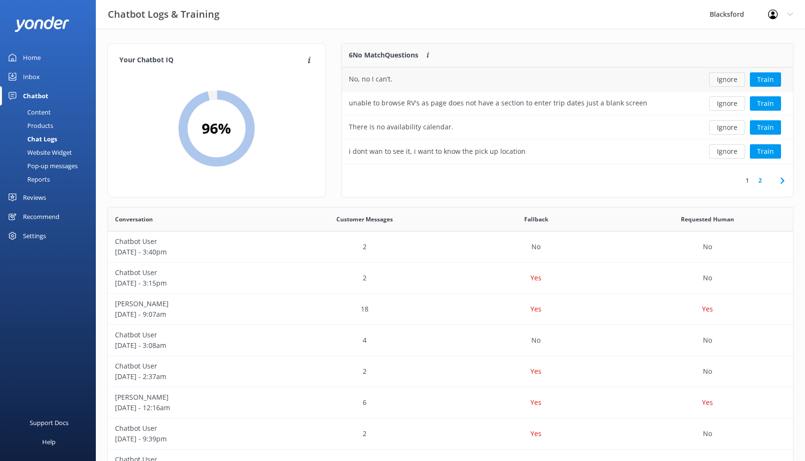
click at [722, 79] on button "Ignore" at bounding box center [727, 79] width 36 height 14
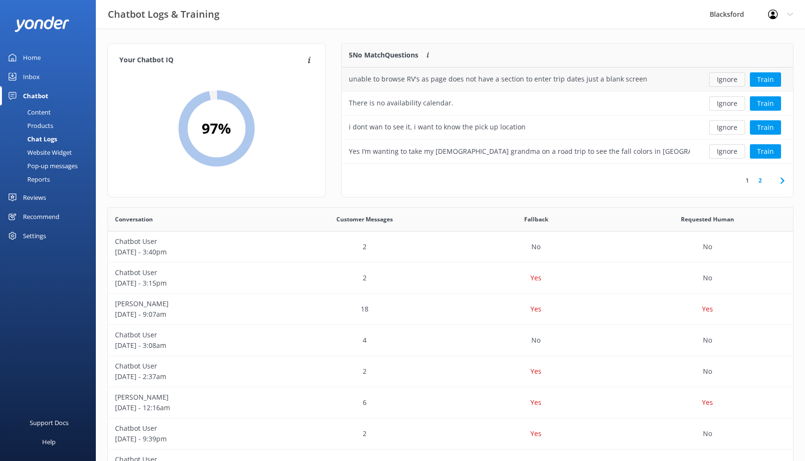
click at [722, 79] on button "Ignore" at bounding box center [727, 79] width 36 height 14
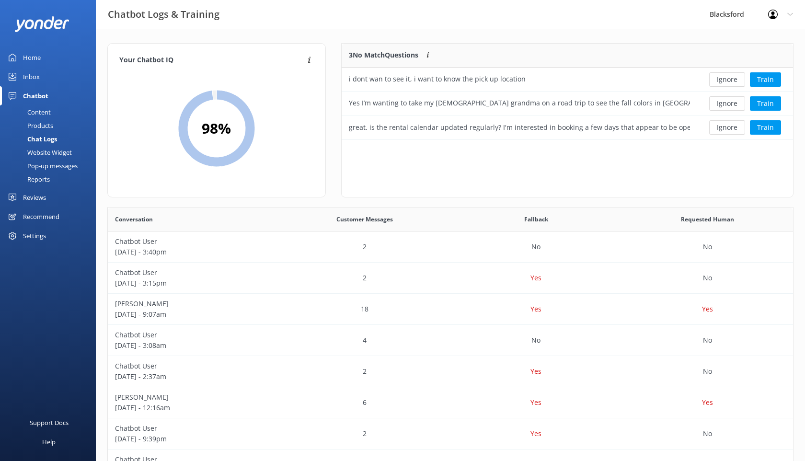
scroll to position [96, 452]
click at [722, 79] on button "Ignore" at bounding box center [727, 79] width 36 height 14
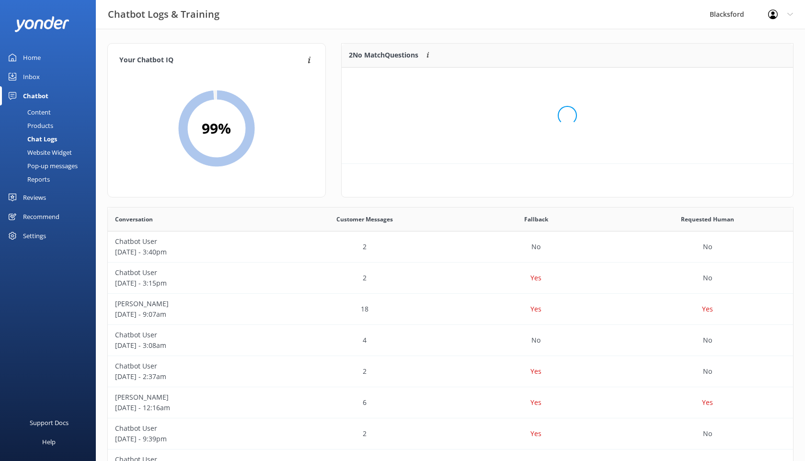
scroll to position [72, 452]
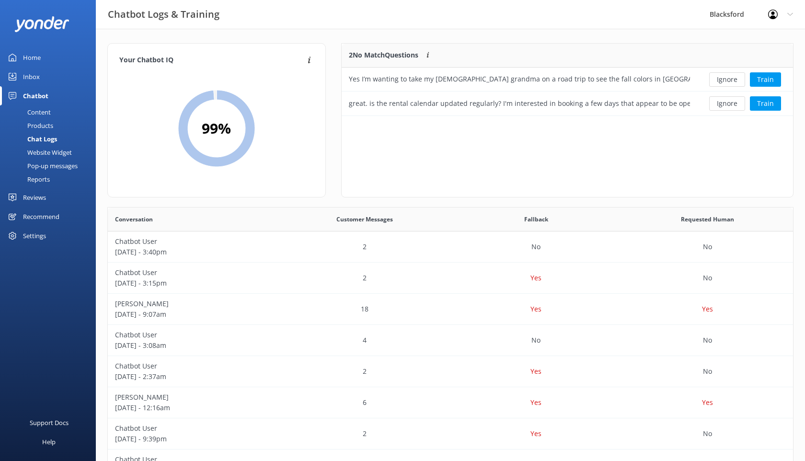
click at [45, 111] on div "Content" at bounding box center [28, 111] width 45 height 13
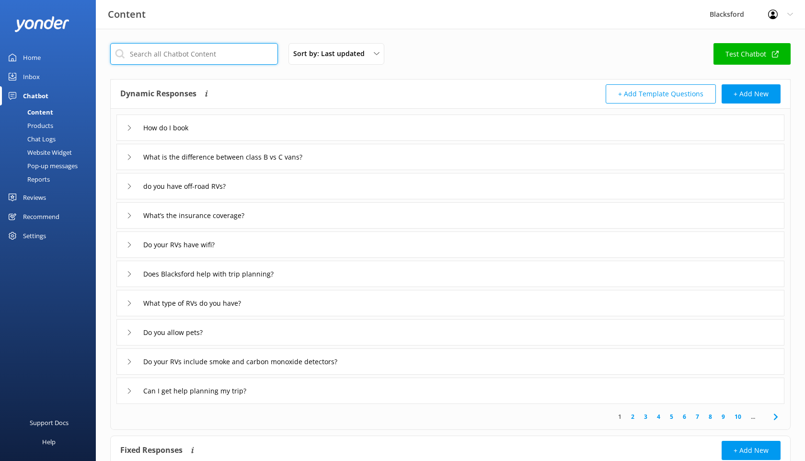
click at [229, 61] on input "text" at bounding box center [194, 54] width 168 height 22
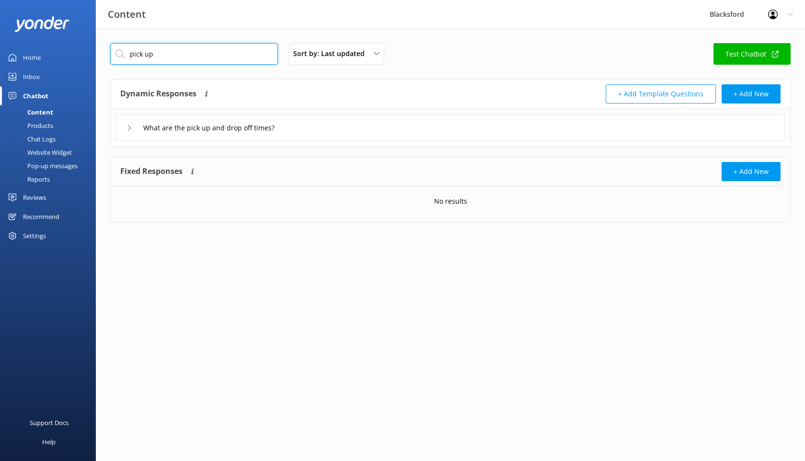
type input "pick up"
click at [115, 128] on div "What are the pick up and drop off times?" at bounding box center [451, 125] width 680 height 32
click at [127, 128] on icon at bounding box center [130, 128] width 6 height 6
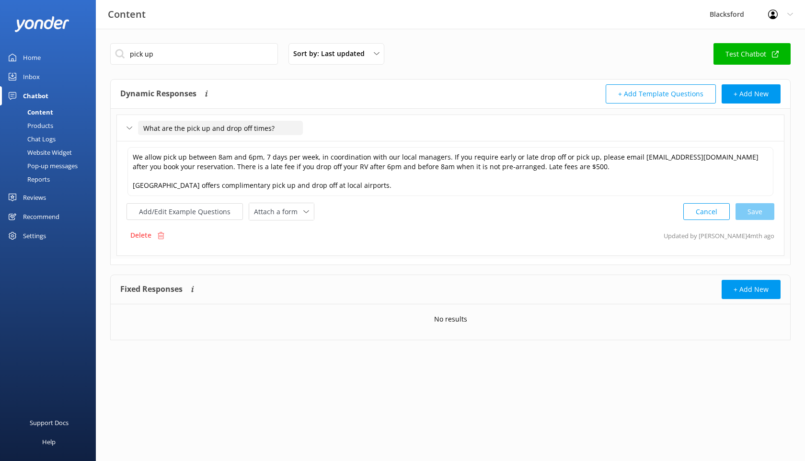
click at [267, 128] on input "What are the pick up and drop off times?" at bounding box center [220, 128] width 165 height 14
type input "What are the pick up and drop off times?"
click at [572, 169] on textarea "We allow pick up between 8am and 6pm, 7 days per week, in coordination with our…" at bounding box center [451, 171] width 646 height 49
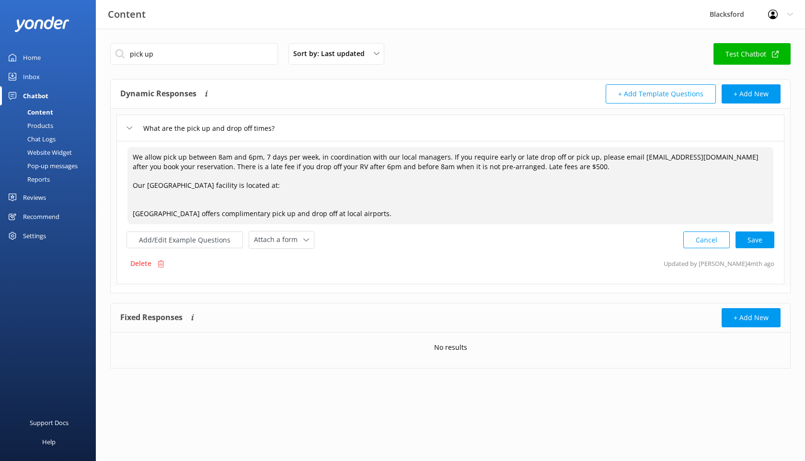
click at [221, 186] on textarea "We allow pick up between 8am and 6pm, 7 days per week, in coordination with our…" at bounding box center [451, 185] width 646 height 77
click at [238, 195] on textarea "We allow pick up between 8am and 6pm, 7 days per week, in coordination with our…" at bounding box center [451, 185] width 646 height 77
paste textarea "Our Bozeman facility is located at:"
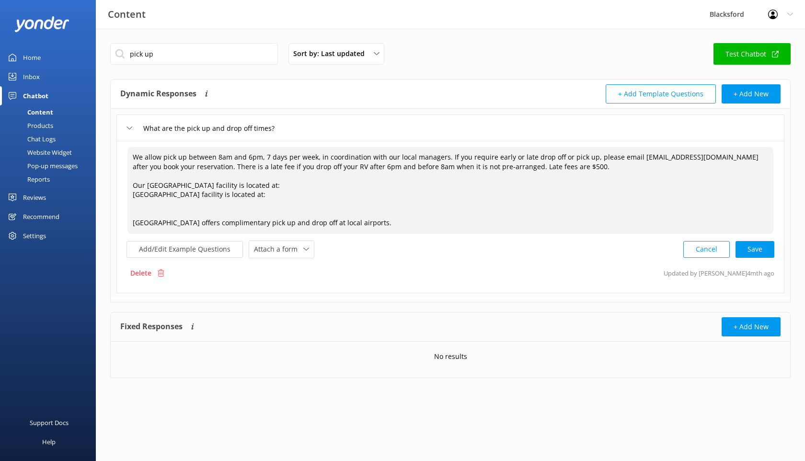
click at [235, 206] on textarea "We allow pick up between 8am and 6pm, 7 days per week, in coordination with our…" at bounding box center [451, 190] width 646 height 87
paste textarea "Our Bozeman facility is located at:"
click at [400, 228] on textarea "We allow pick up between 8am and 6pm, 7 days per week, in coordination with our…" at bounding box center [451, 190] width 646 height 87
click at [567, 219] on textarea "We allow pick up between 8am and 6pm, 7 days per week, in coordination with our…" at bounding box center [451, 190] width 646 height 87
click at [167, 195] on textarea "We allow pick up between 8am and 6pm, 7 days per week, in coordination with our…" at bounding box center [451, 190] width 646 height 87
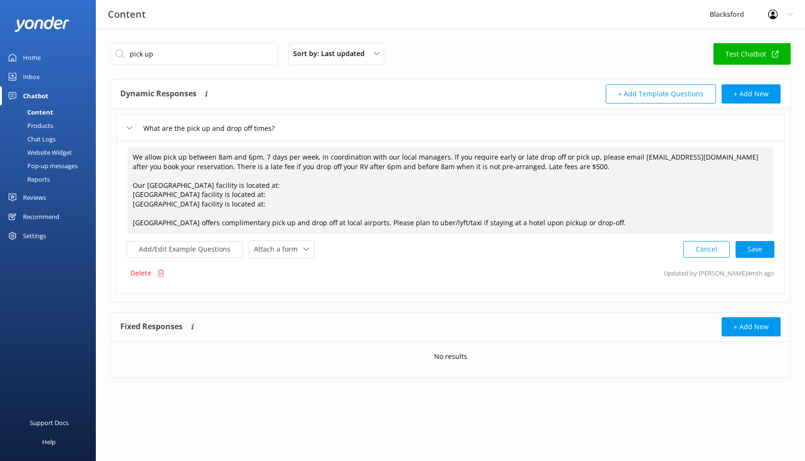
click at [167, 195] on textarea "We allow pick up between 8am and 6pm, 7 days per week, in coordination with our…" at bounding box center [451, 190] width 646 height 87
click at [151, 205] on textarea "We allow pick up between 8am and 6pm, 7 days per week, in coordination with our…" at bounding box center [451, 190] width 646 height 87
click at [152, 205] on textarea "We allow pick up between 8am and 6pm, 7 days per week, in coordination with our…" at bounding box center [451, 190] width 646 height 87
click at [279, 188] on textarea "We allow pick up between 8am and 6pm, 7 days per week, in coordination with our…" at bounding box center [451, 190] width 646 height 87
click at [261, 193] on textarea "We allow pick up between 8am and 6pm, 7 days per week, in coordination with our…" at bounding box center [451, 190] width 646 height 87
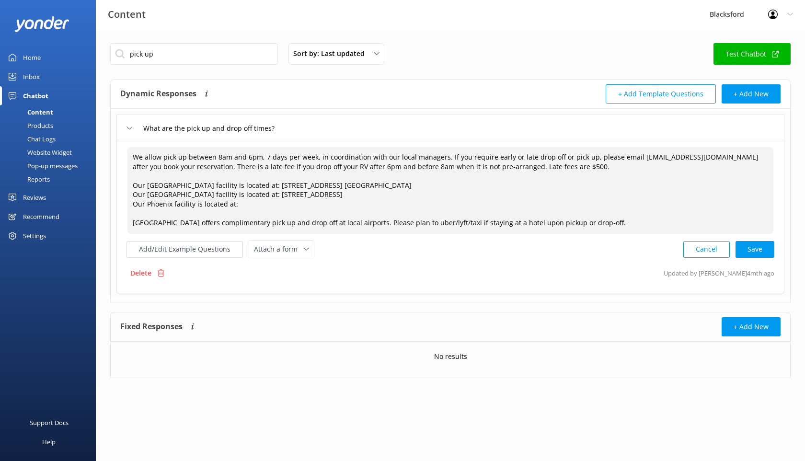
click at [244, 206] on textarea "We allow pick up between 8am and 6pm, 7 days per week, in coordination with our…" at bounding box center [451, 190] width 646 height 87
click at [745, 250] on div "Cancel Loading.." at bounding box center [729, 249] width 91 height 18
type textarea "We allow pick up between 8am and 6pm, 7 days per week, in coordination with our…"
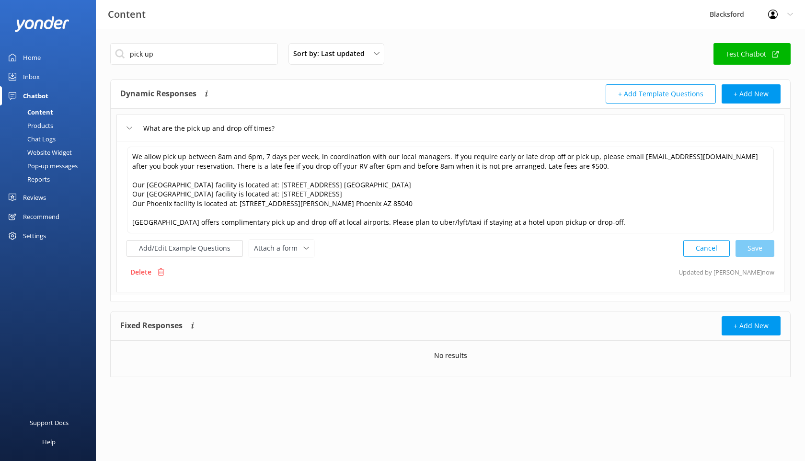
click at [49, 139] on div "Chat Logs" at bounding box center [31, 138] width 50 height 13
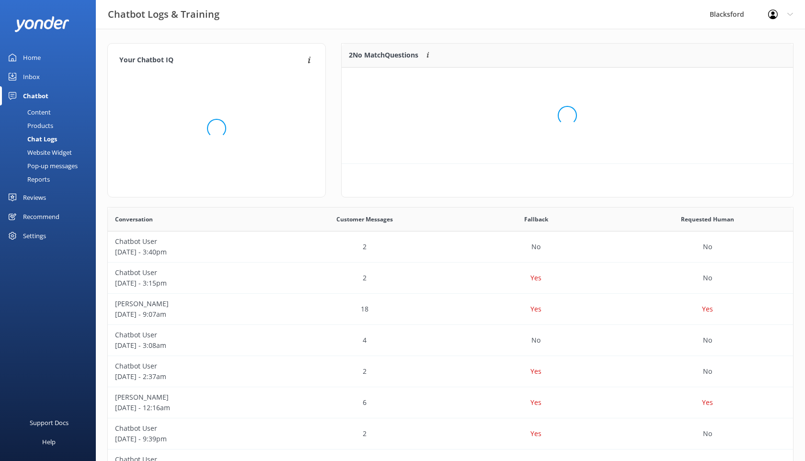
scroll to position [72, 452]
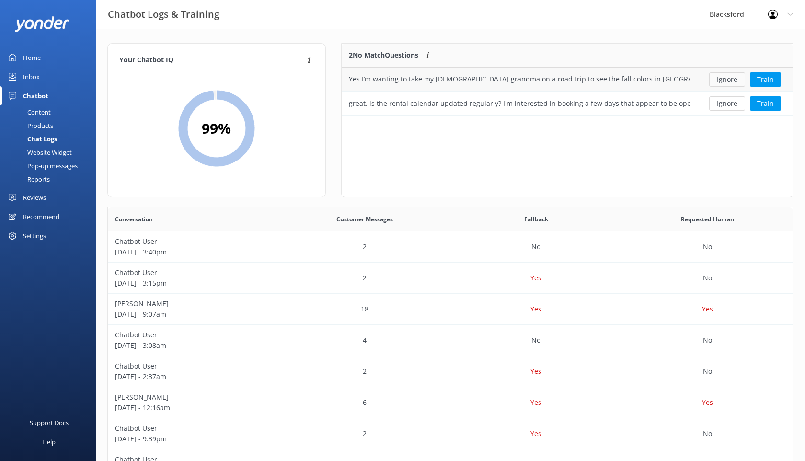
click at [719, 78] on button "Ignore" at bounding box center [727, 79] width 36 height 14
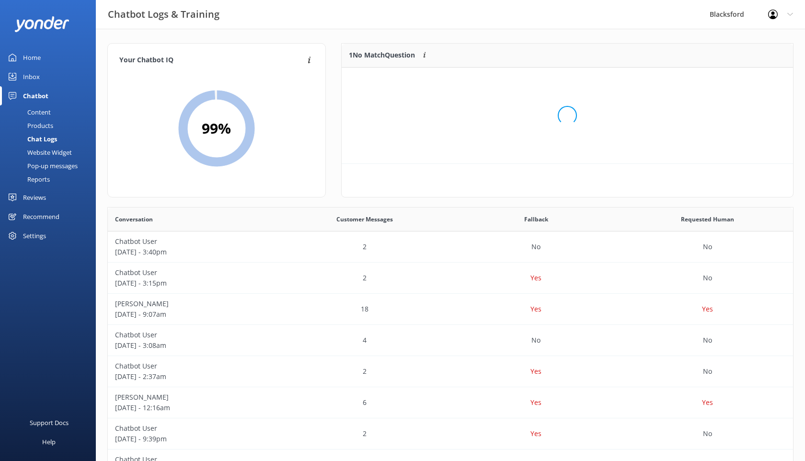
scroll to position [48, 452]
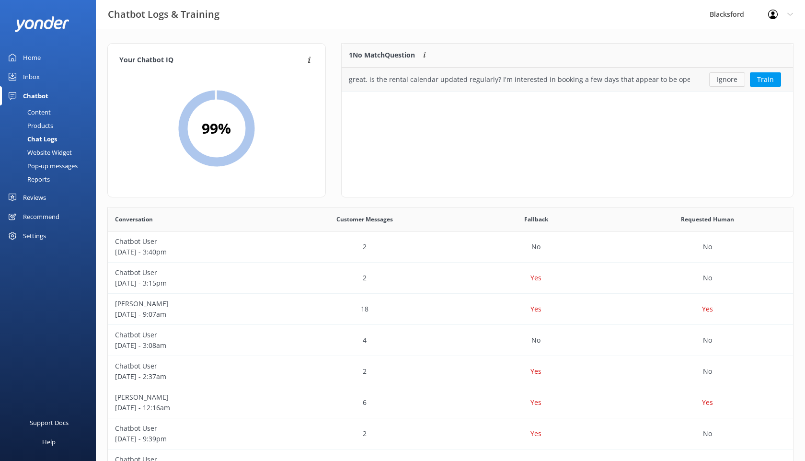
click at [721, 78] on button "Ignore" at bounding box center [727, 79] width 36 height 14
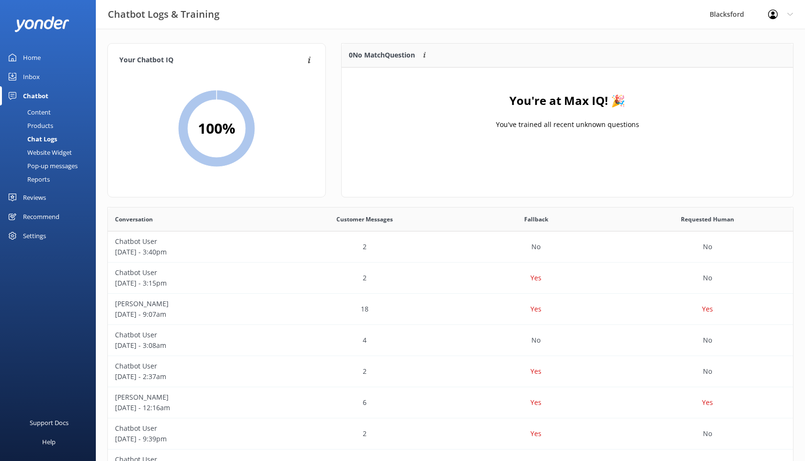
click at [44, 80] on link "Inbox" at bounding box center [48, 76] width 96 height 19
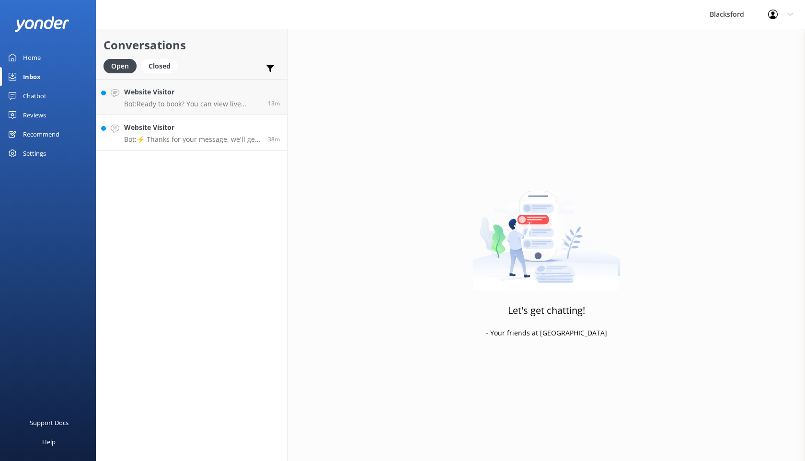
click at [177, 146] on link "Website Visitor Bot: ⚡ Thanks for your message, we'll get back to you as soon a…" at bounding box center [191, 133] width 191 height 36
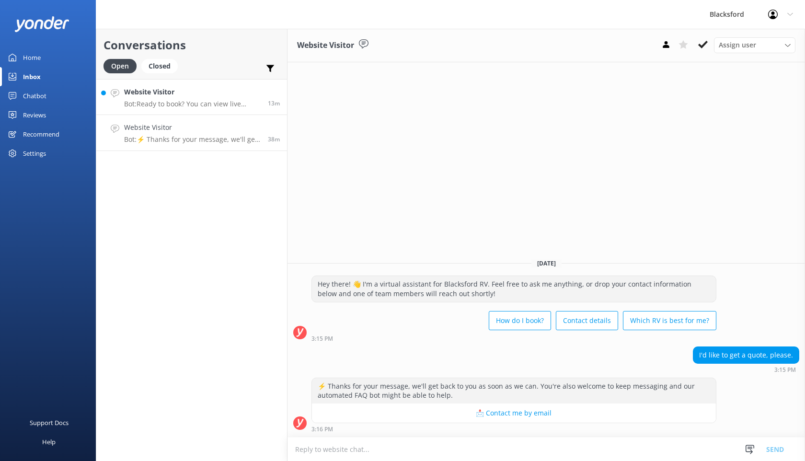
click at [186, 94] on h4 "Website Visitor" at bounding box center [192, 92] width 137 height 11
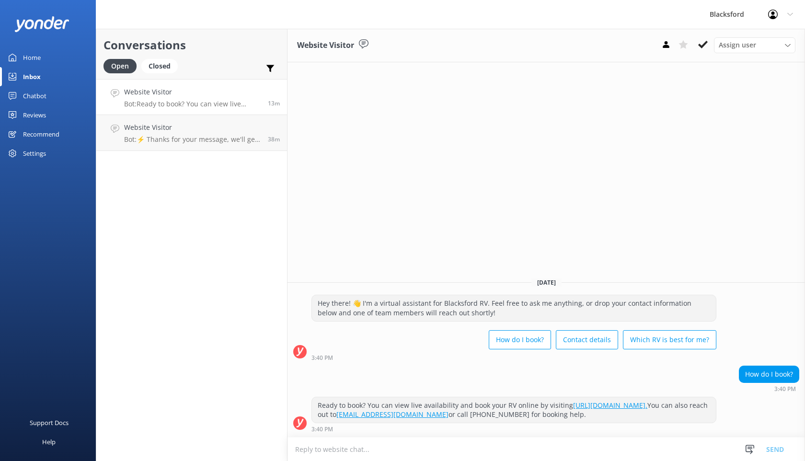
click at [21, 84] on link "Inbox" at bounding box center [48, 76] width 96 height 19
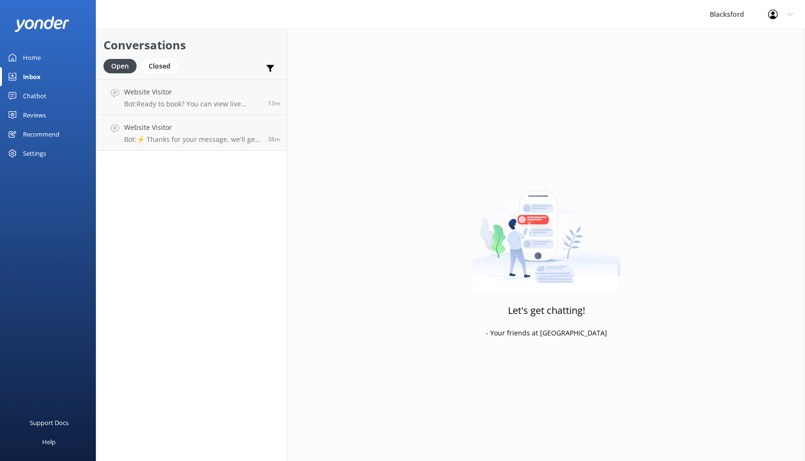
click at [33, 90] on div "Chatbot" at bounding box center [34, 95] width 23 height 19
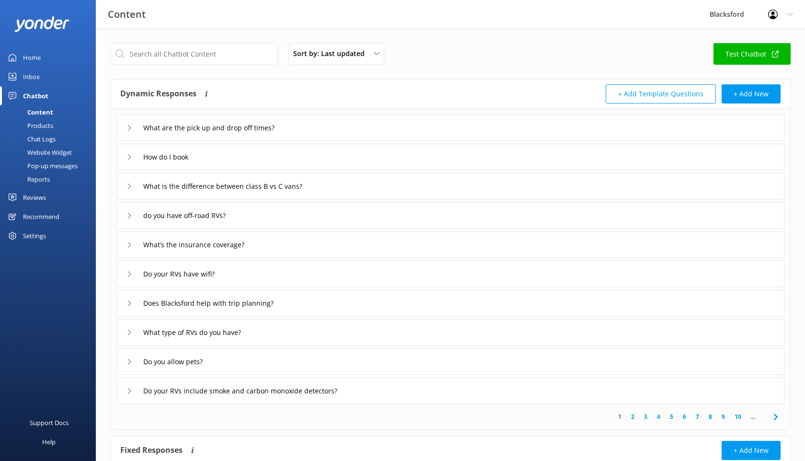
click at [134, 128] on div "What are the pick up and drop off times?" at bounding box center [209, 128] width 165 height 16
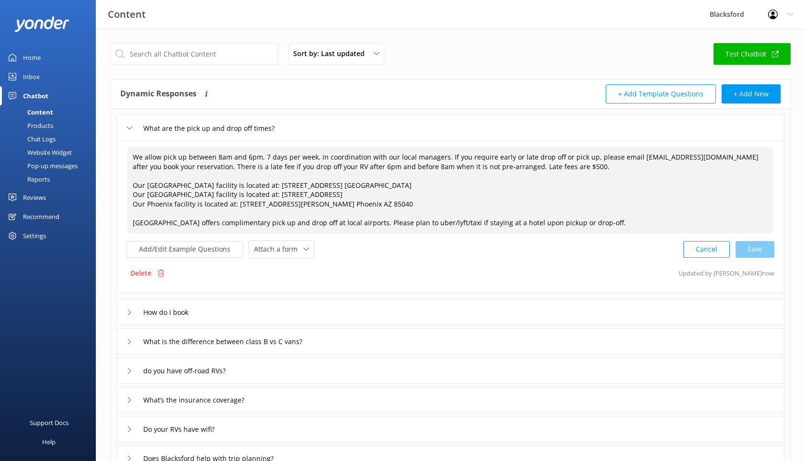
click at [506, 172] on textarea "We allow pick up between 8am and 6pm, 7 days per week, in coordination with our…" at bounding box center [451, 190] width 646 height 87
click at [473, 187] on textarea "We allow pick up between 8am and 6pm, 7 days per week, in coordination with our…" at bounding box center [451, 190] width 646 height 87
click at [371, 190] on textarea "We allow pick up between 8am and 6pm, 7 days per week, in coordination with our…" at bounding box center [451, 190] width 646 height 87
click at [405, 185] on textarea "We allow pick up between 8am and 6pm, 7 days per week, in coordination with our…" at bounding box center [451, 190] width 646 height 87
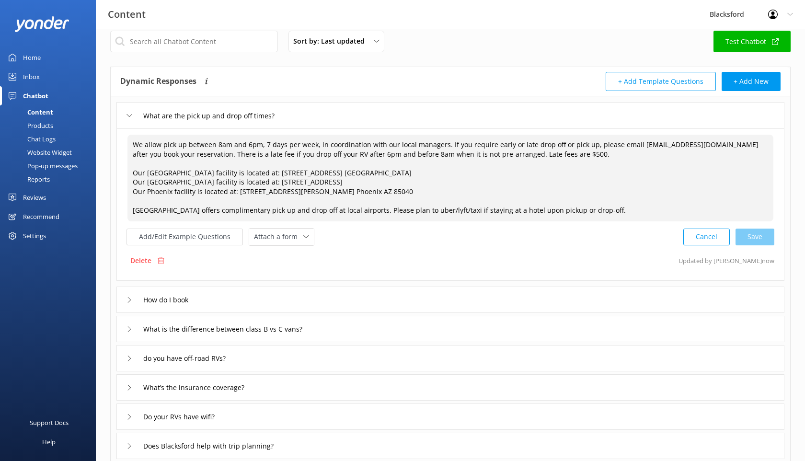
scroll to position [13, 0]
click at [540, 153] on textarea "We allow pick up between 8am and 6pm, 7 days per week, in coordination with our…" at bounding box center [451, 177] width 646 height 87
click at [568, 184] on textarea "We allow pick up between 8am and 6pm, 7 days per week, in coordination with our…" at bounding box center [451, 177] width 646 height 87
click at [752, 239] on div "Cancel Save" at bounding box center [729, 236] width 91 height 18
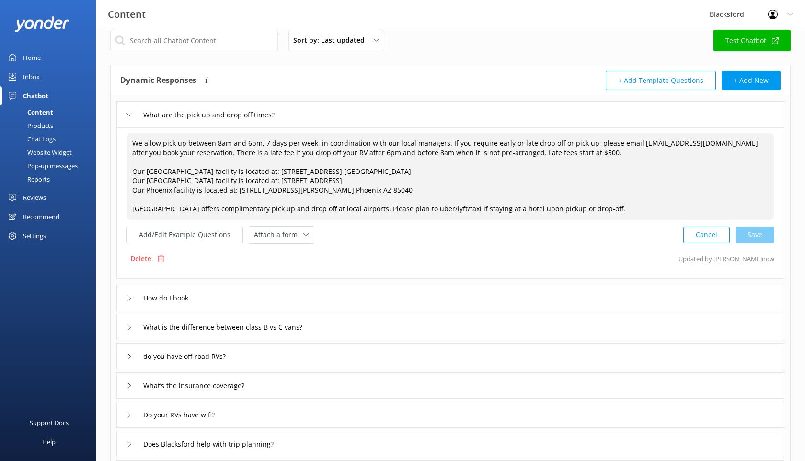
type textarea "We allow pick up between 8am and 6pm, 7 days per week, in coordination with our…"
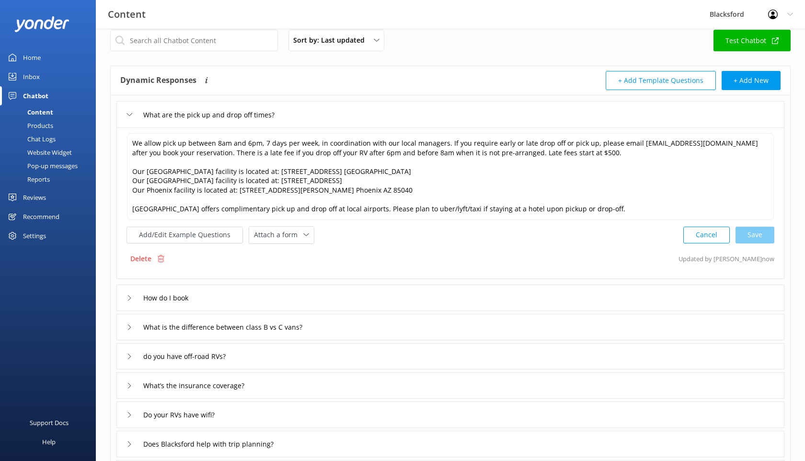
click at [33, 133] on div "Chat Logs" at bounding box center [31, 138] width 50 height 13
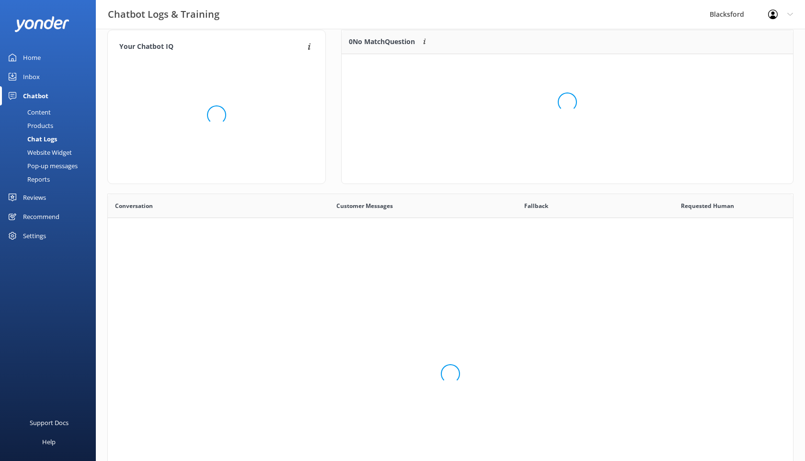
scroll to position [336, 685]
